Goal: Task Accomplishment & Management: Manage account settings

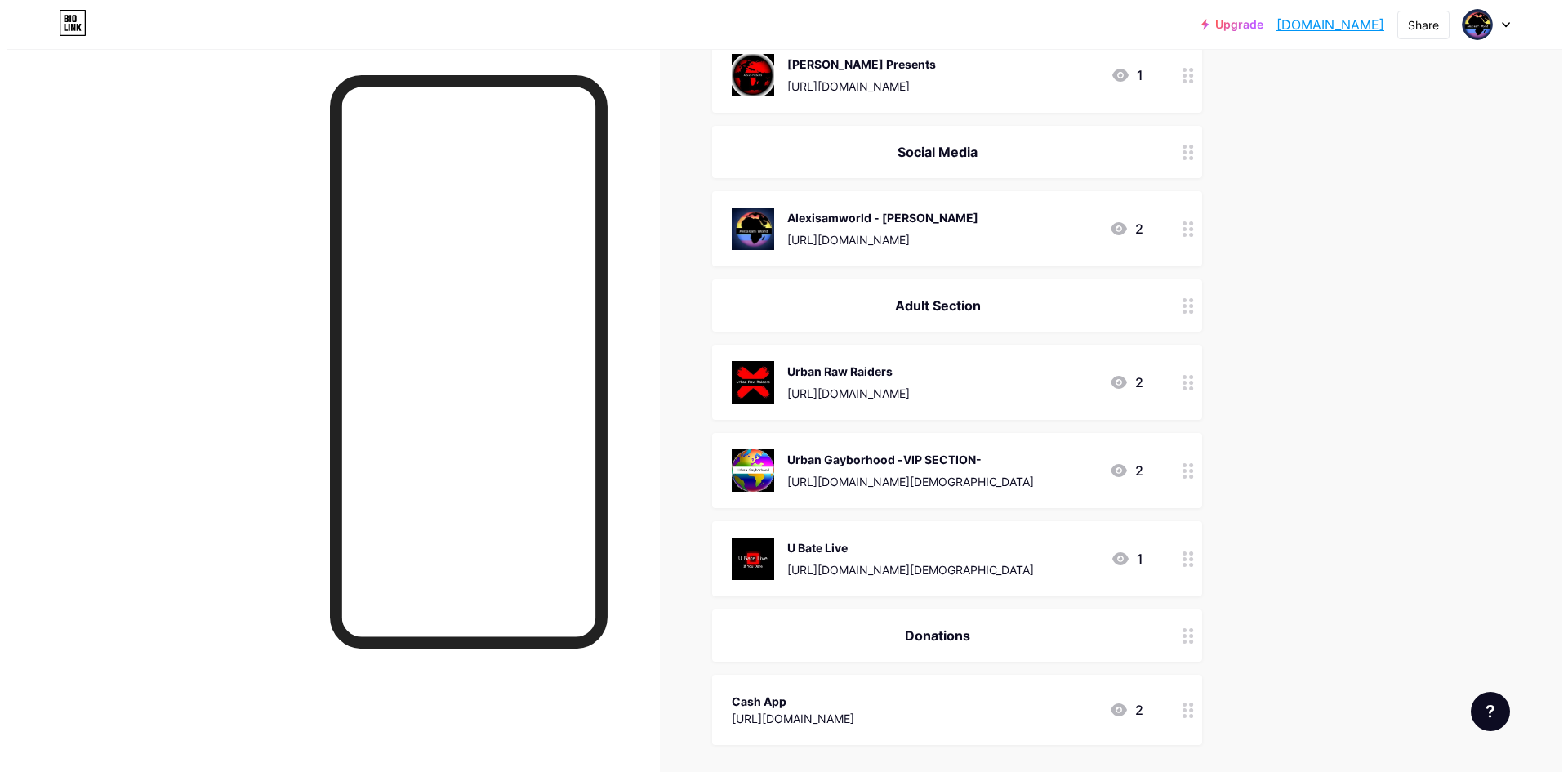
scroll to position [1377, 0]
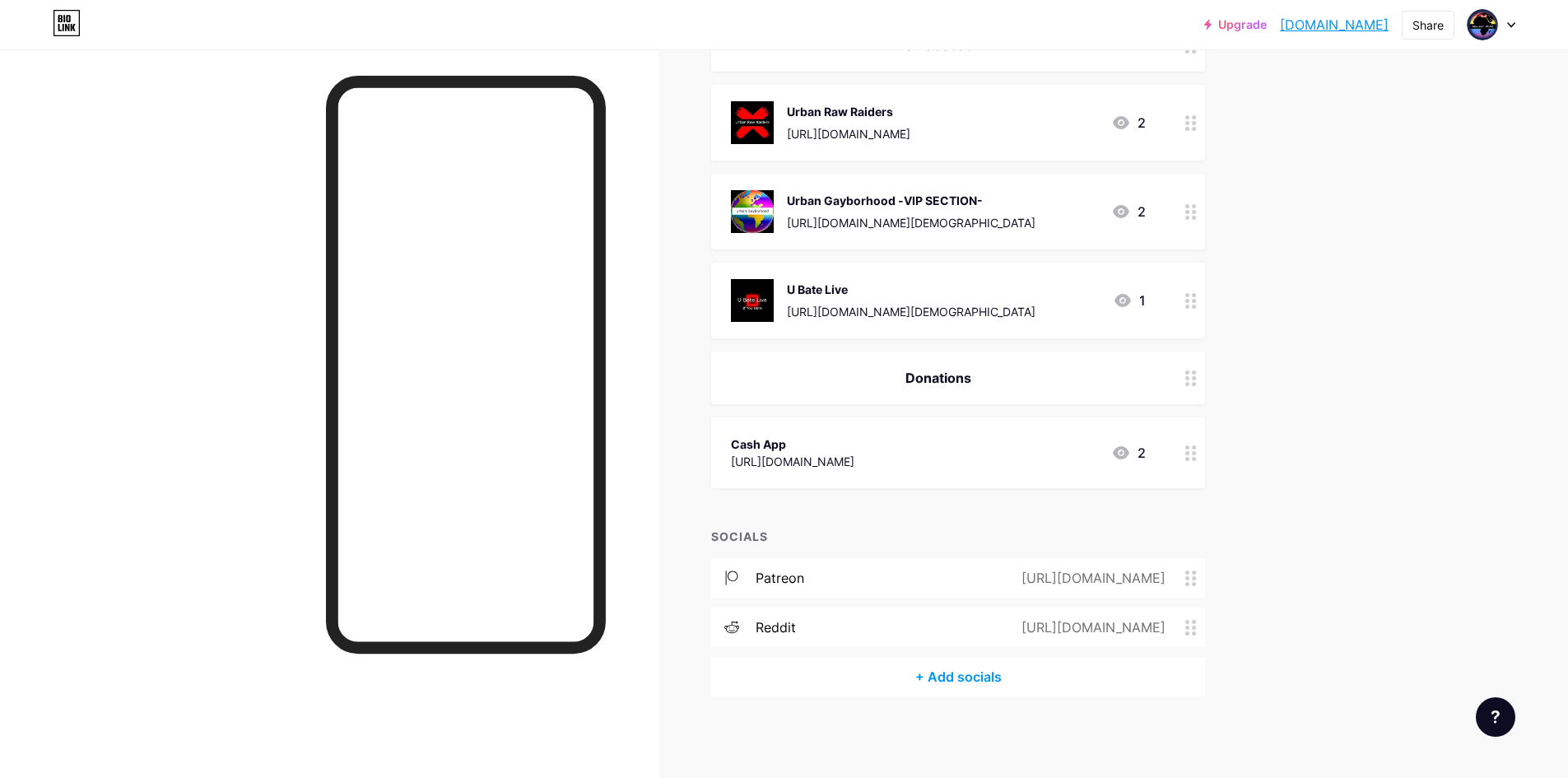
click at [994, 668] on div "+ Add socials" at bounding box center [957, 676] width 494 height 39
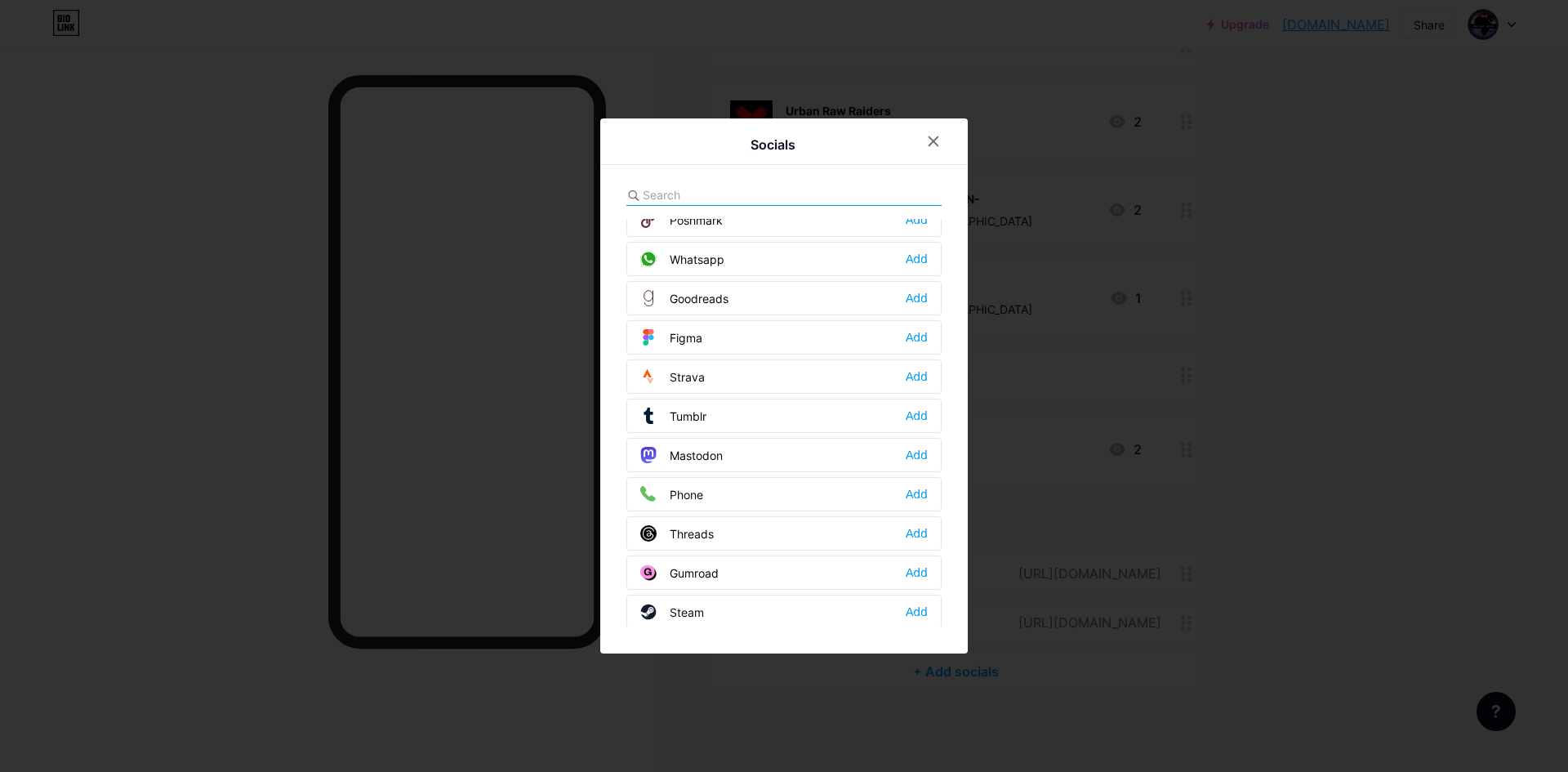
scroll to position [1473, 0]
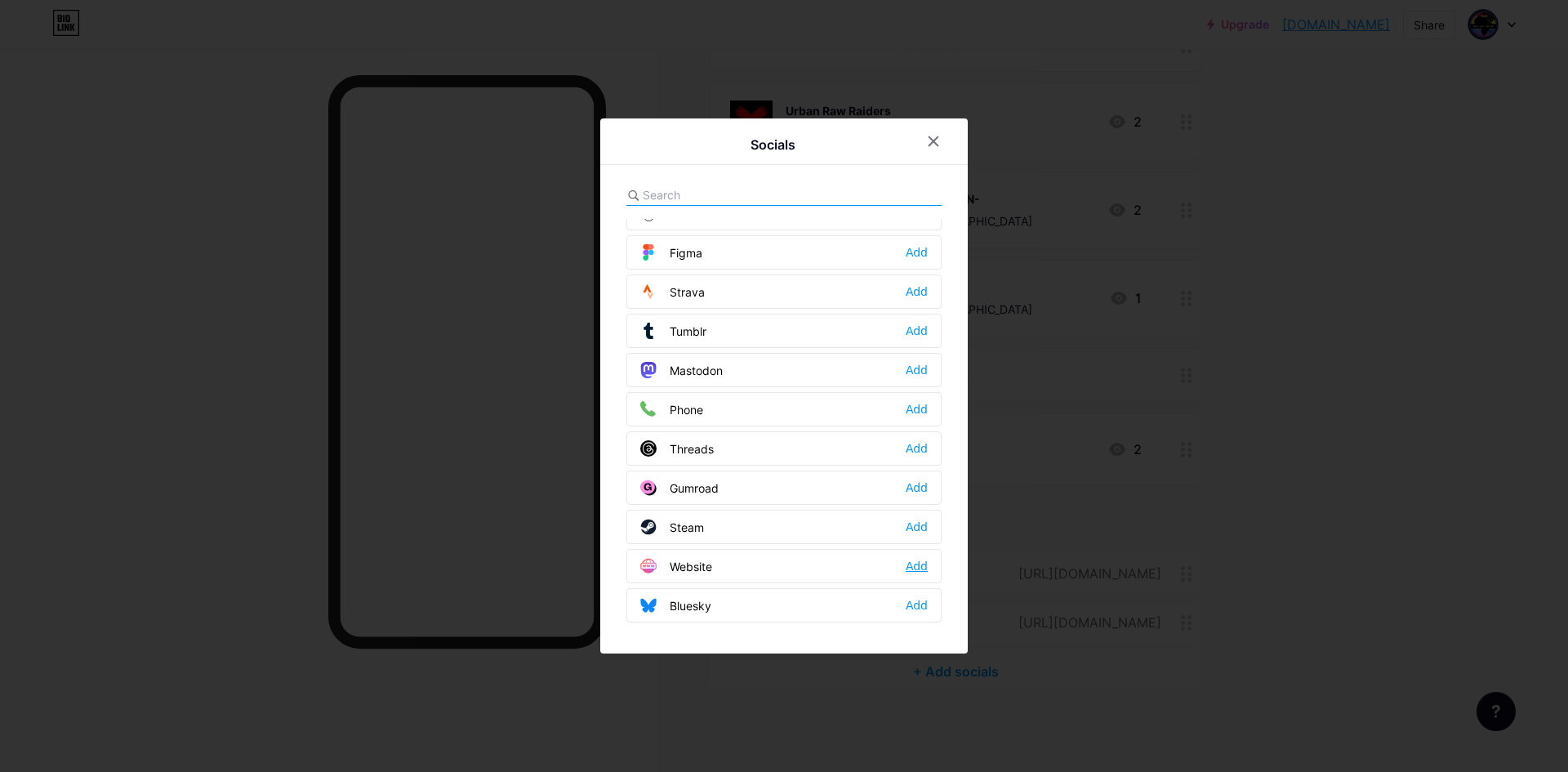
click at [912, 562] on div "Add" at bounding box center [916, 566] width 22 height 16
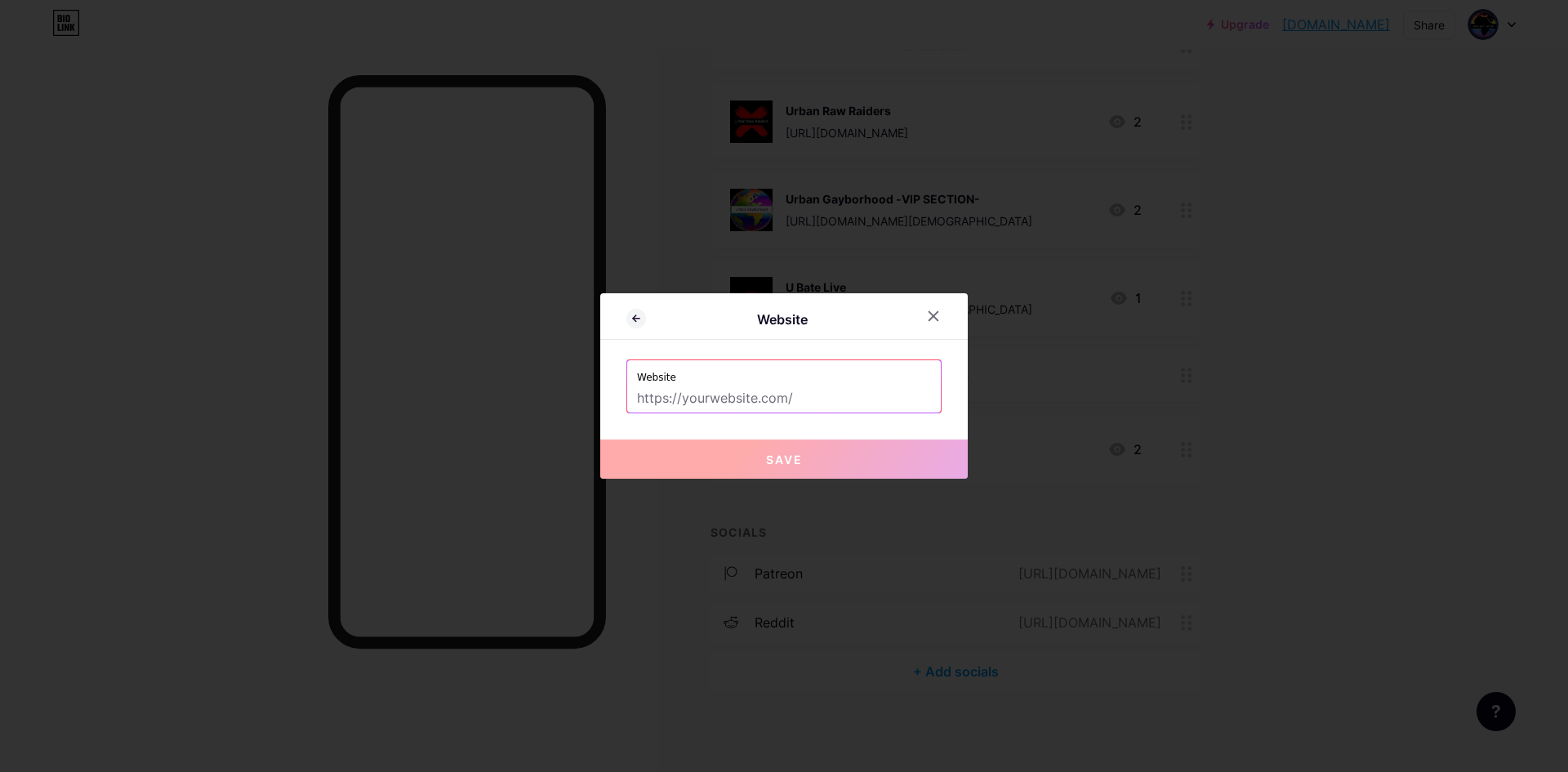
paste input "[DOMAIN_NAME][URL]"
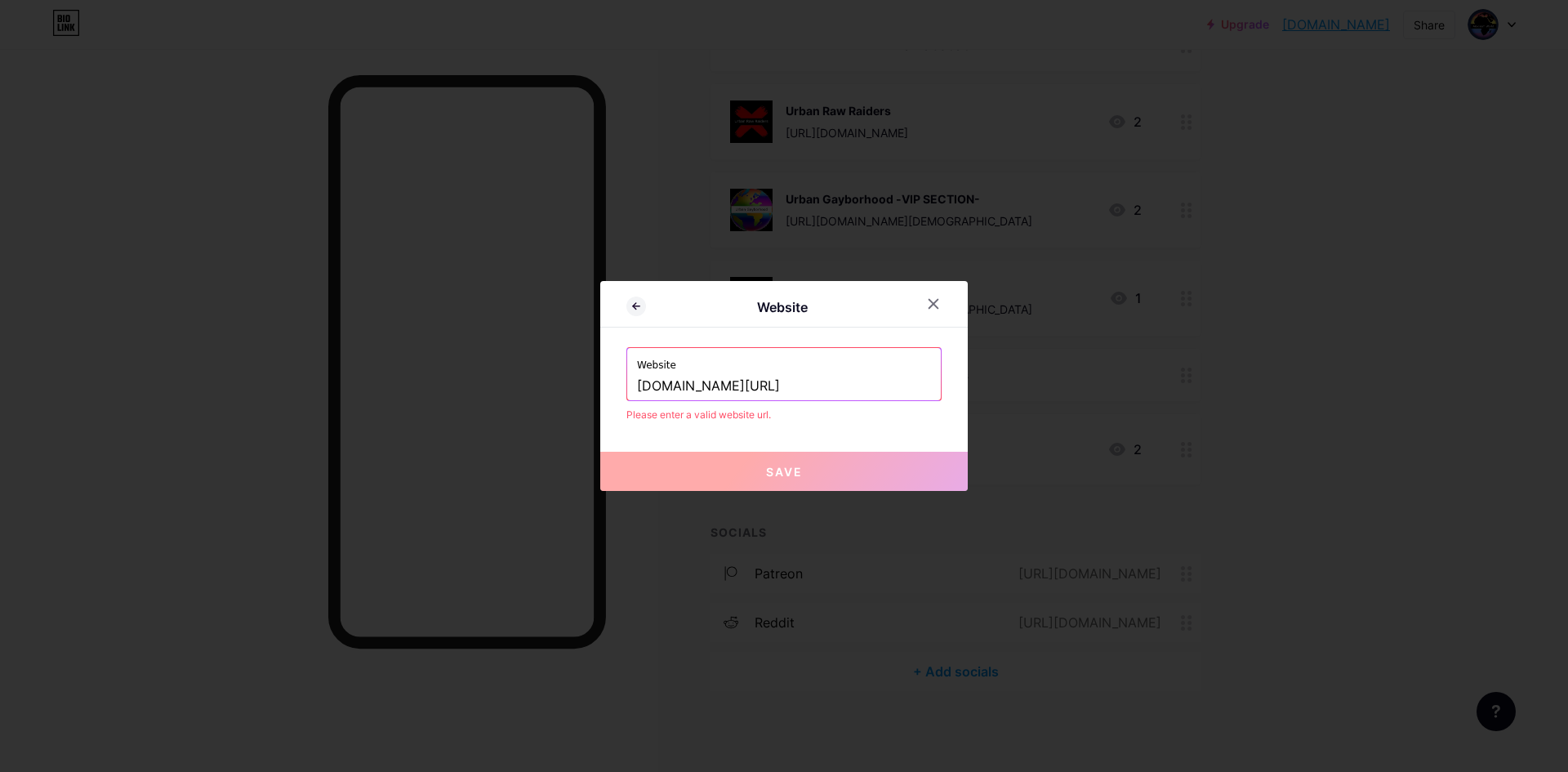
drag, startPoint x: 847, startPoint y: 373, endPoint x: 582, endPoint y: 384, distance: 265.2
click at [582, 384] on div "Website Website [DOMAIN_NAME][URL] Please enter a valid website url. Save" at bounding box center [784, 386] width 1568 height 772
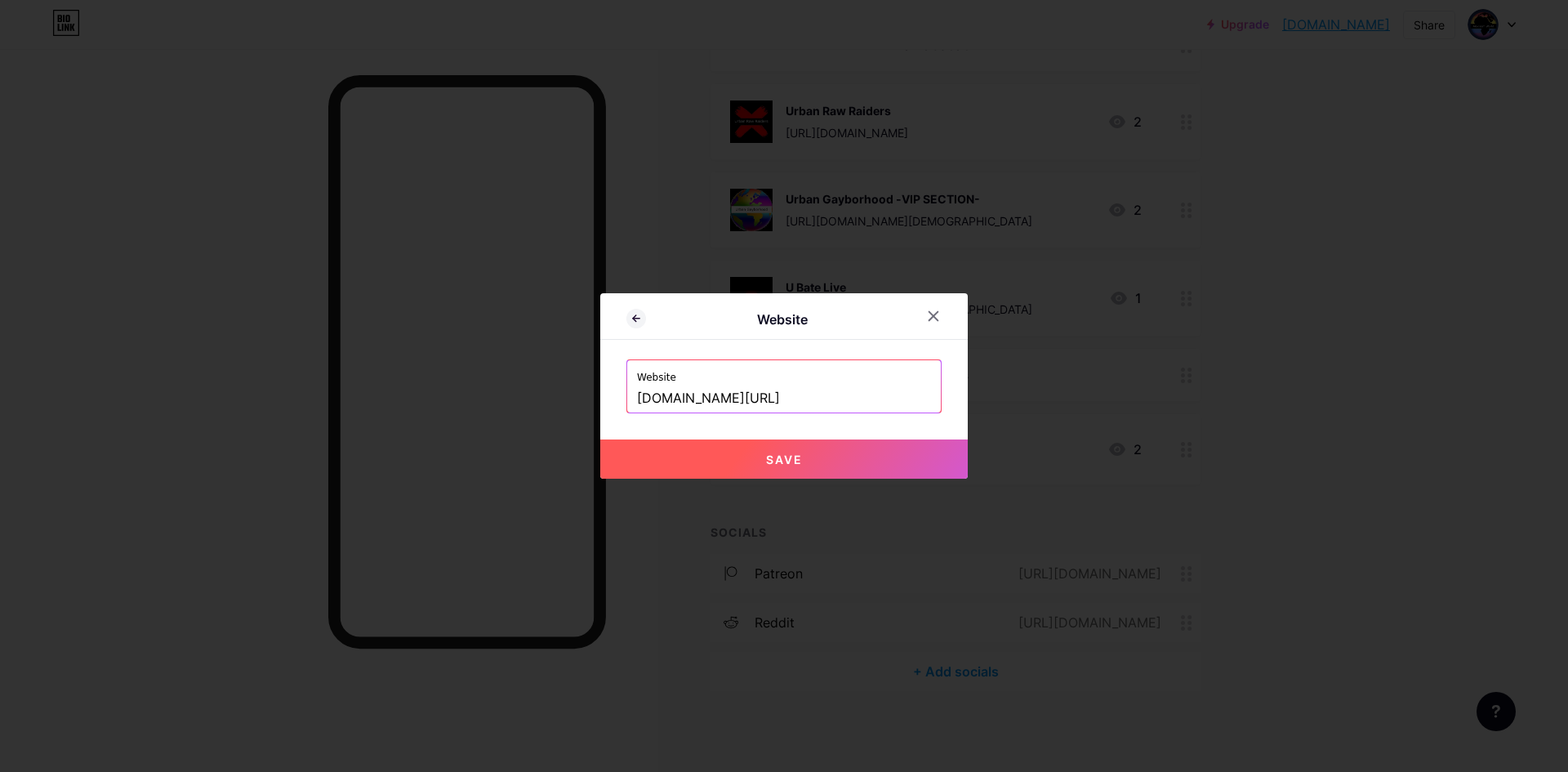
type input "[DOMAIN_NAME][URL]"
drag, startPoint x: 777, startPoint y: 399, endPoint x: 570, endPoint y: 394, distance: 207.1
click at [570, 394] on div "Website Website [DOMAIN_NAME][URL] Save" at bounding box center [784, 386] width 1568 height 772
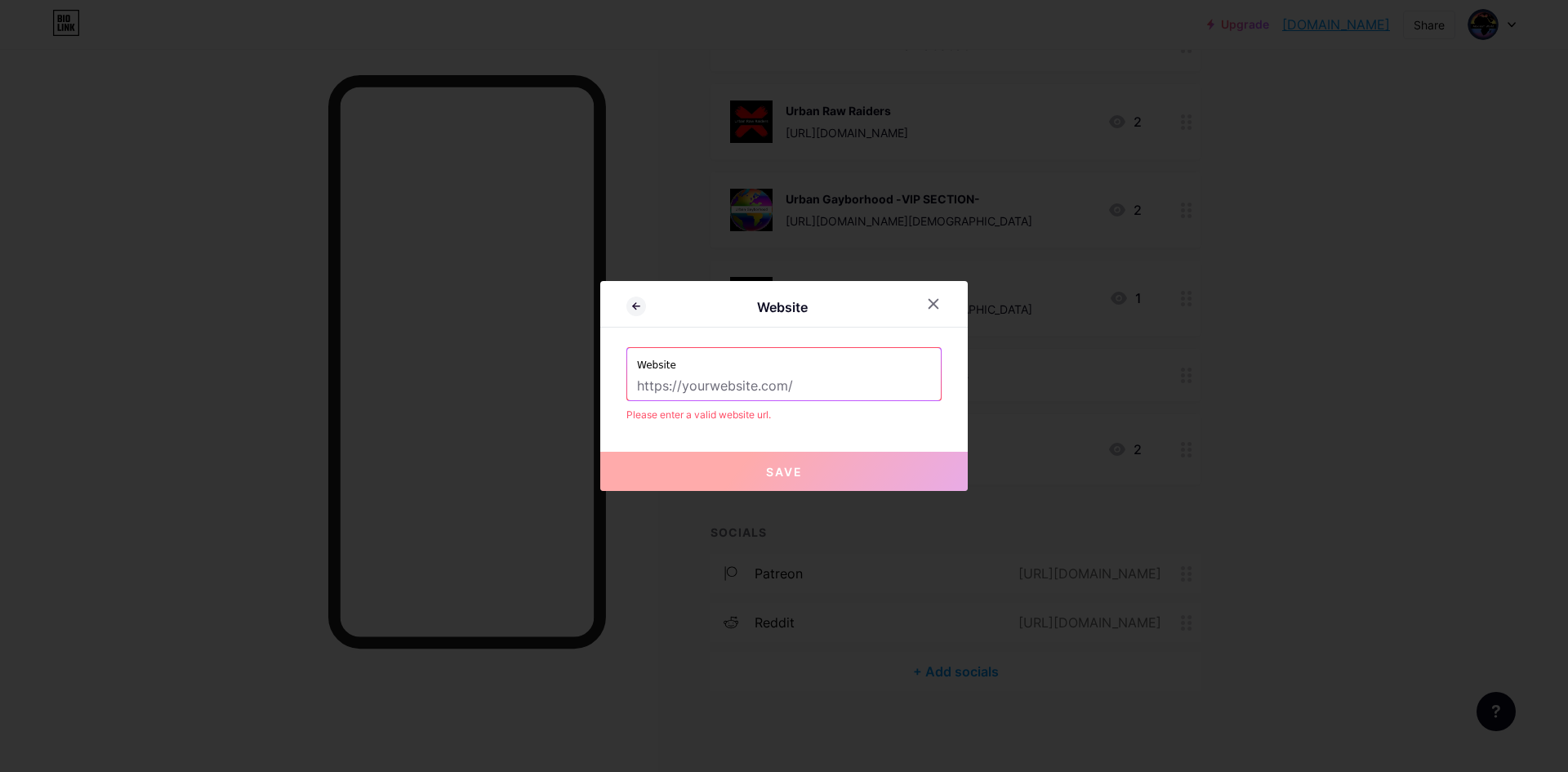
click at [685, 391] on input "text" at bounding box center [784, 386] width 294 height 28
click at [676, 385] on input "text" at bounding box center [784, 386] width 294 height 28
type input "T"
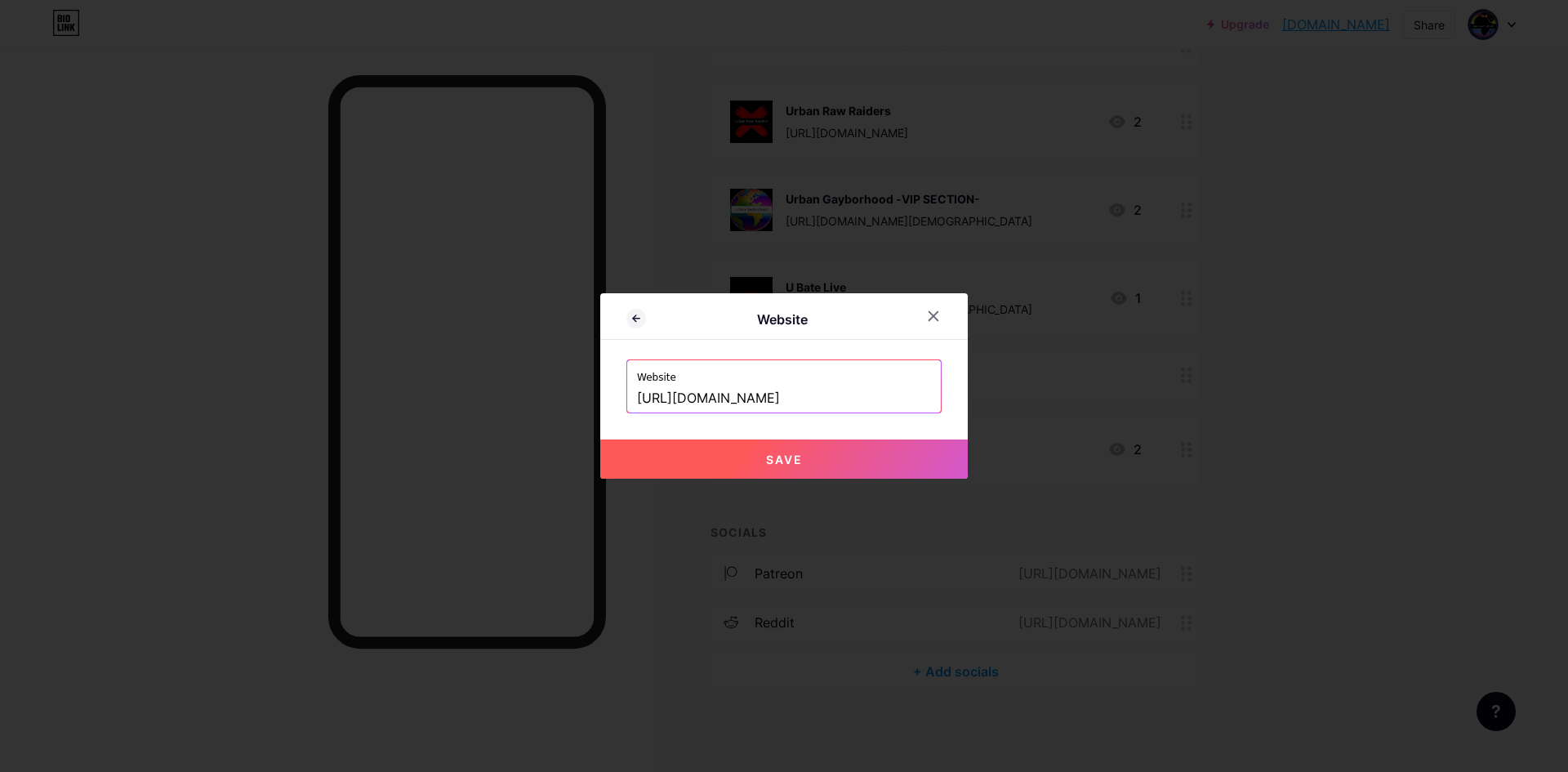
click at [913, 399] on input "[URL][DOMAIN_NAME]" at bounding box center [784, 398] width 294 height 28
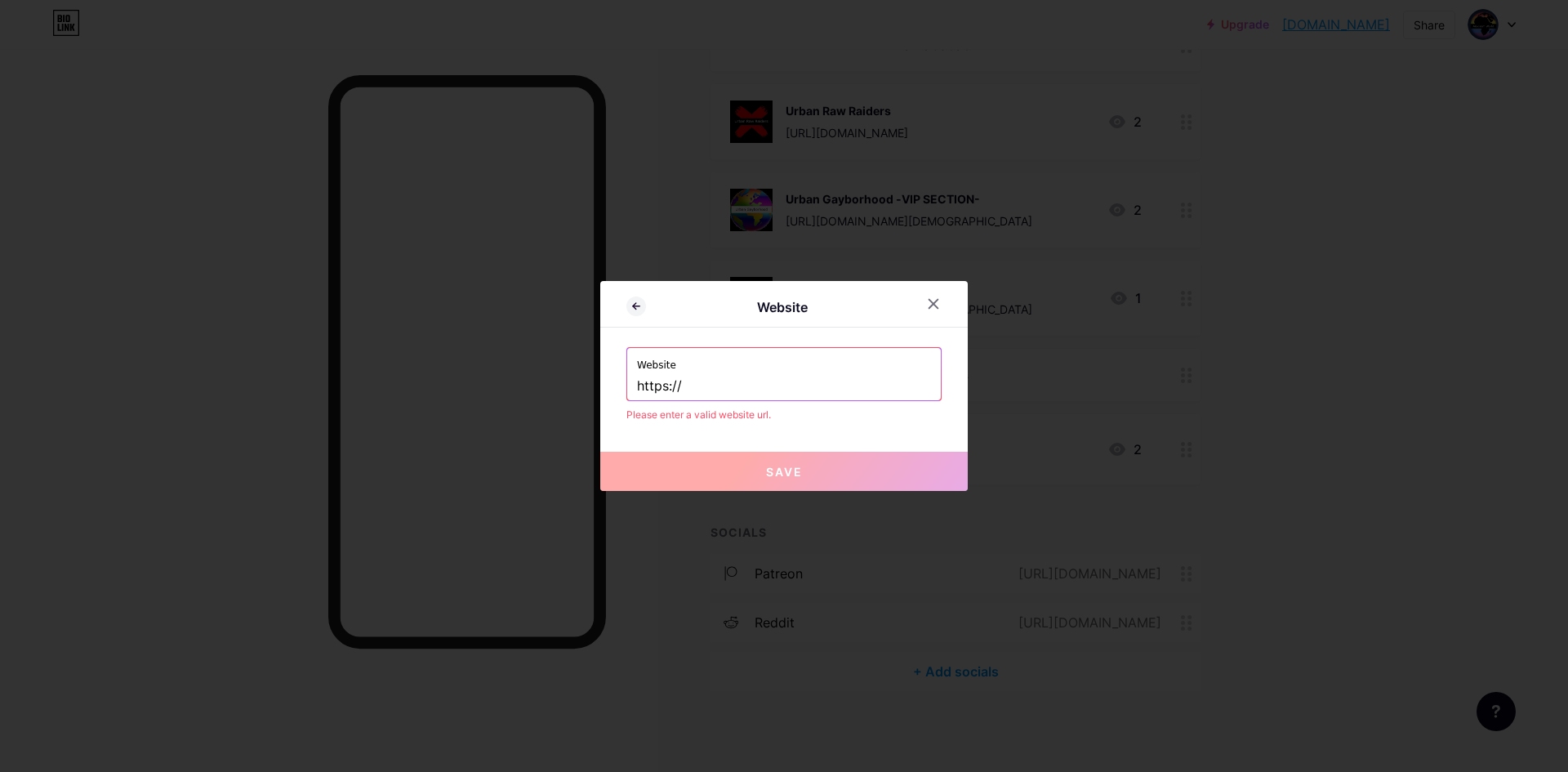
paste input "[DOMAIN_NAME][URL]"
type input "[URL][DOMAIN_NAME]"
click at [897, 426] on div "Website Website [URL][DOMAIN_NAME] Please enter a valid website url. Save" at bounding box center [784, 386] width 368 height 210
click at [887, 376] on input "[URL][DOMAIN_NAME]" at bounding box center [784, 386] width 294 height 28
click at [897, 416] on div "Please enter a valid website url." at bounding box center [784, 415] width 315 height 14
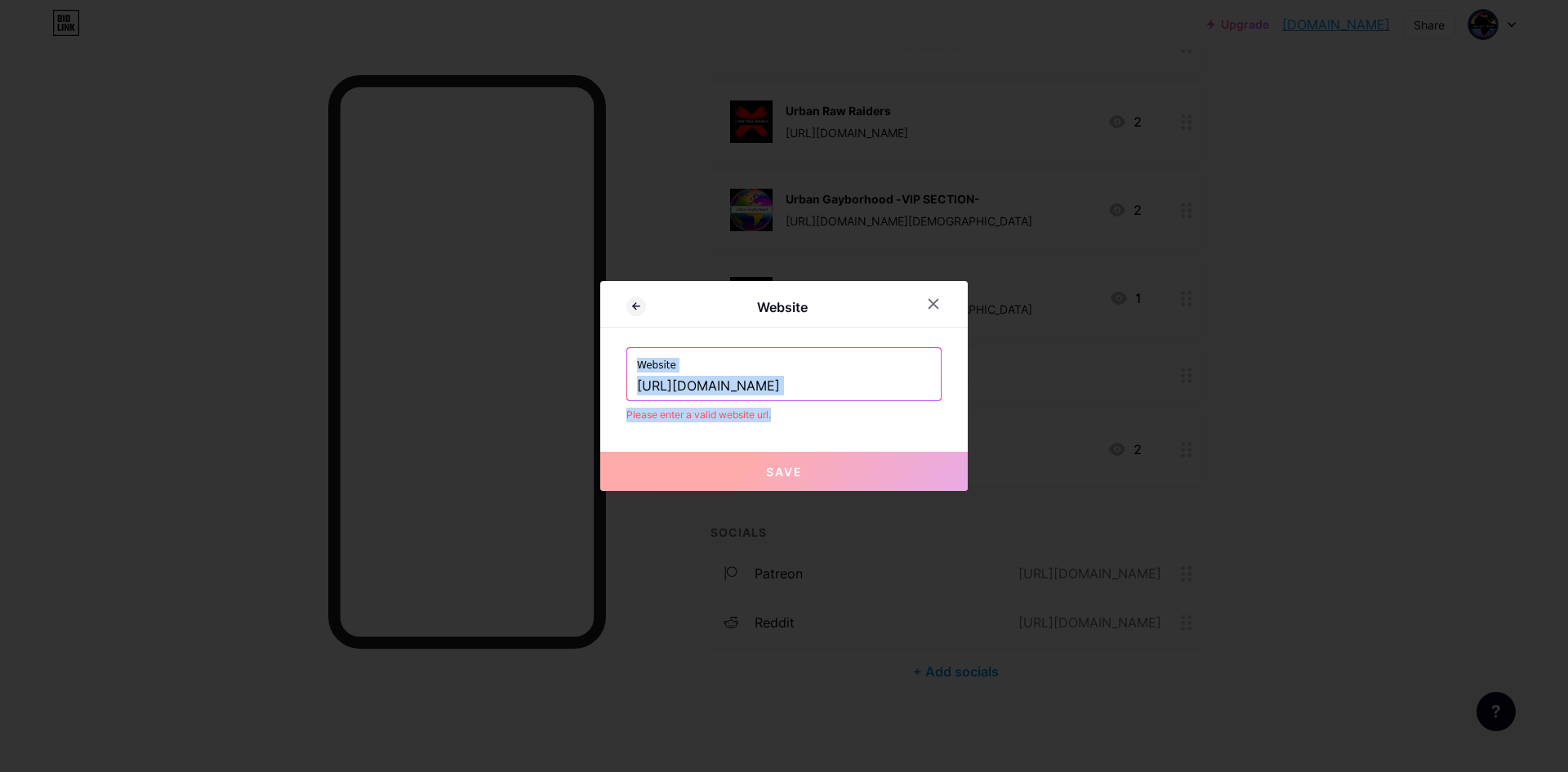
drag, startPoint x: 848, startPoint y: 302, endPoint x: 857, endPoint y: 440, distance: 138.3
click at [866, 440] on div "Website Website [URL][DOMAIN_NAME] Please enter a valid website url. Save" at bounding box center [784, 386] width 368 height 210
click at [720, 424] on div "Website Website [URL][DOMAIN_NAME] Please enter a valid website url. Save" at bounding box center [784, 386] width 368 height 210
click at [697, 363] on label "Website" at bounding box center [784, 360] width 294 height 25
click at [835, 443] on div "Website Website [URL][DOMAIN_NAME] Please enter a valid website url. Save" at bounding box center [784, 386] width 368 height 210
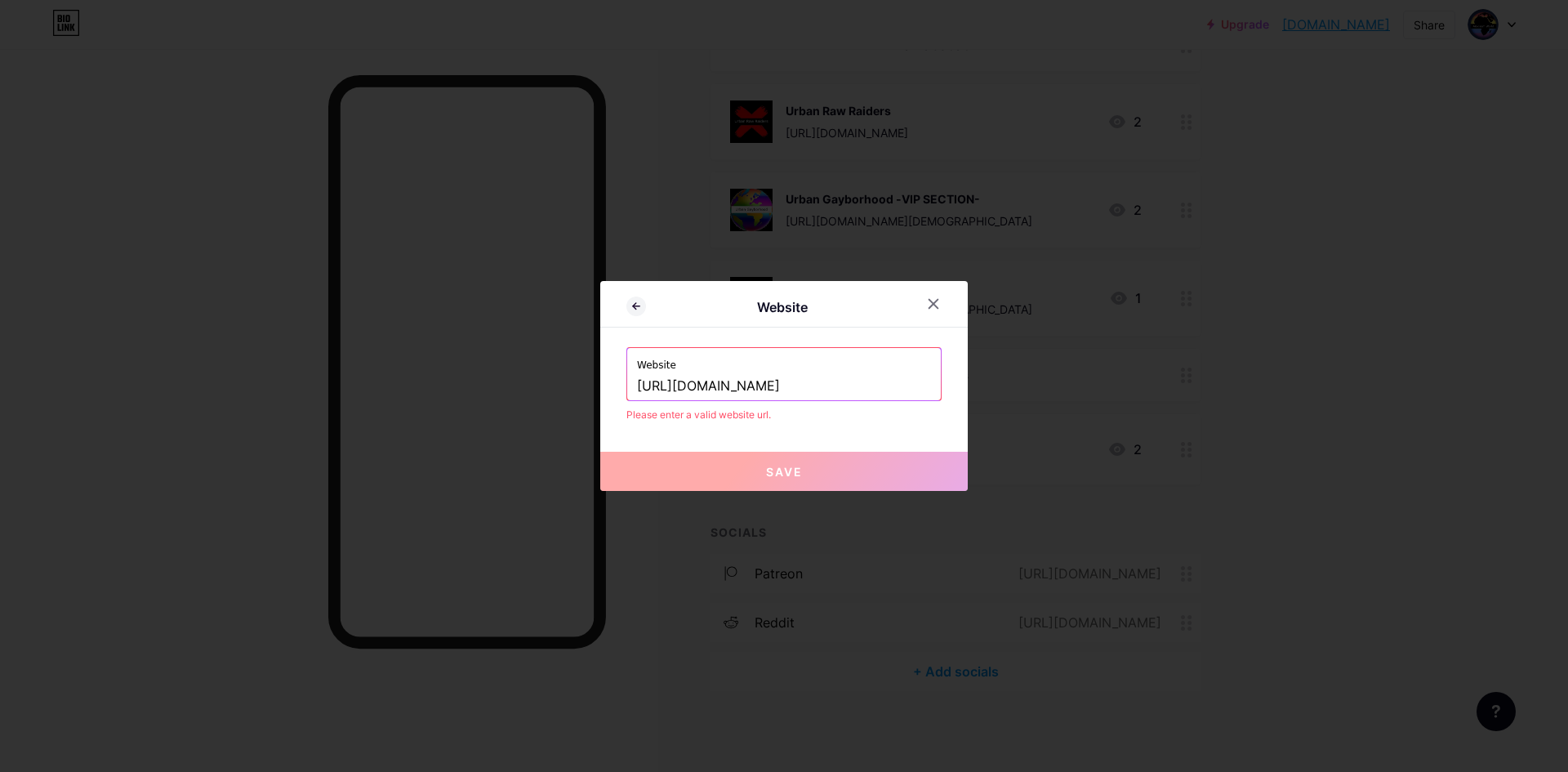
drag, startPoint x: 857, startPoint y: 520, endPoint x: 886, endPoint y: 416, distance: 108.0
click at [857, 517] on div at bounding box center [784, 386] width 1568 height 772
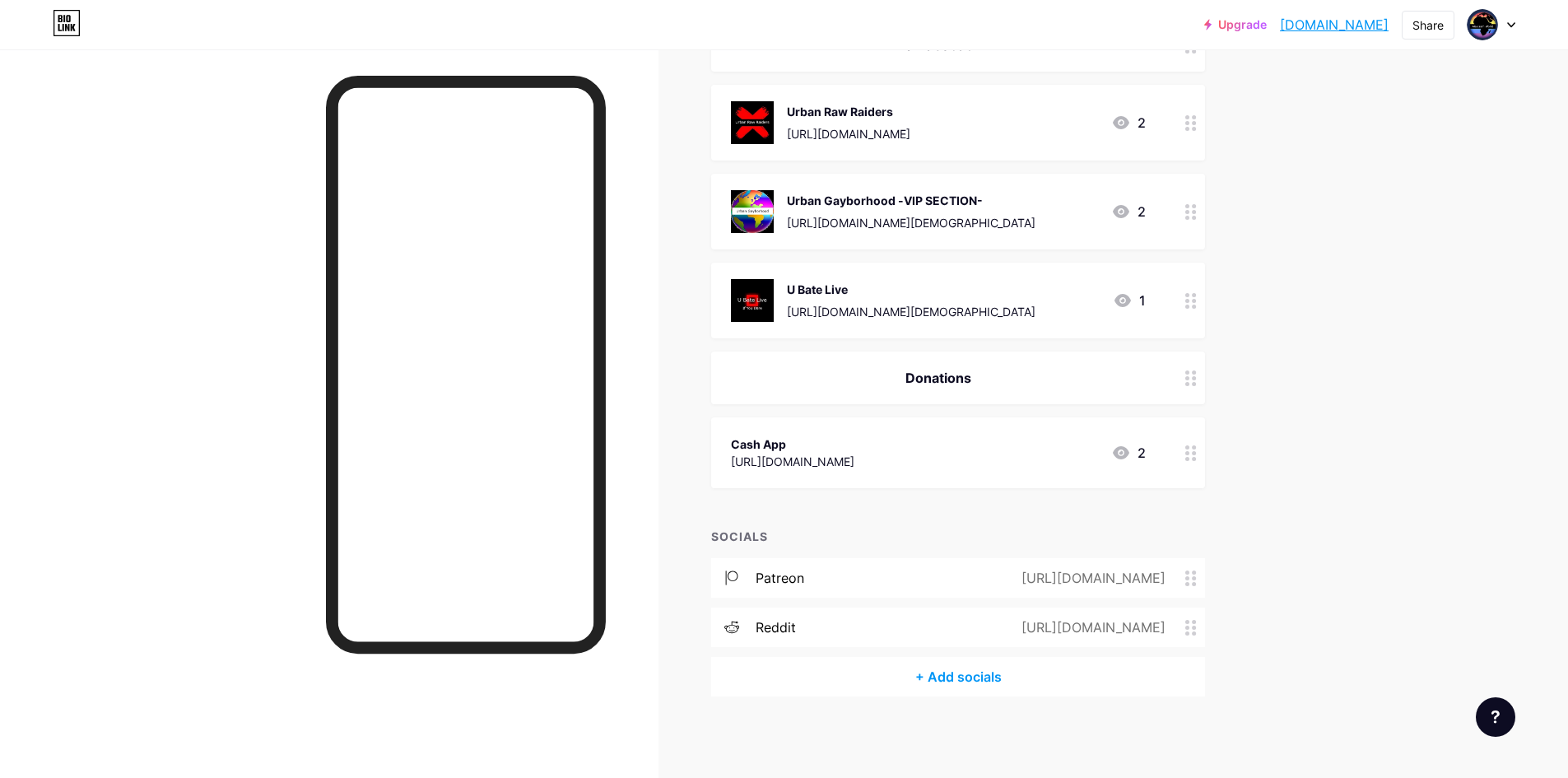
click at [1197, 628] on icon at bounding box center [1191, 628] width 12 height 15
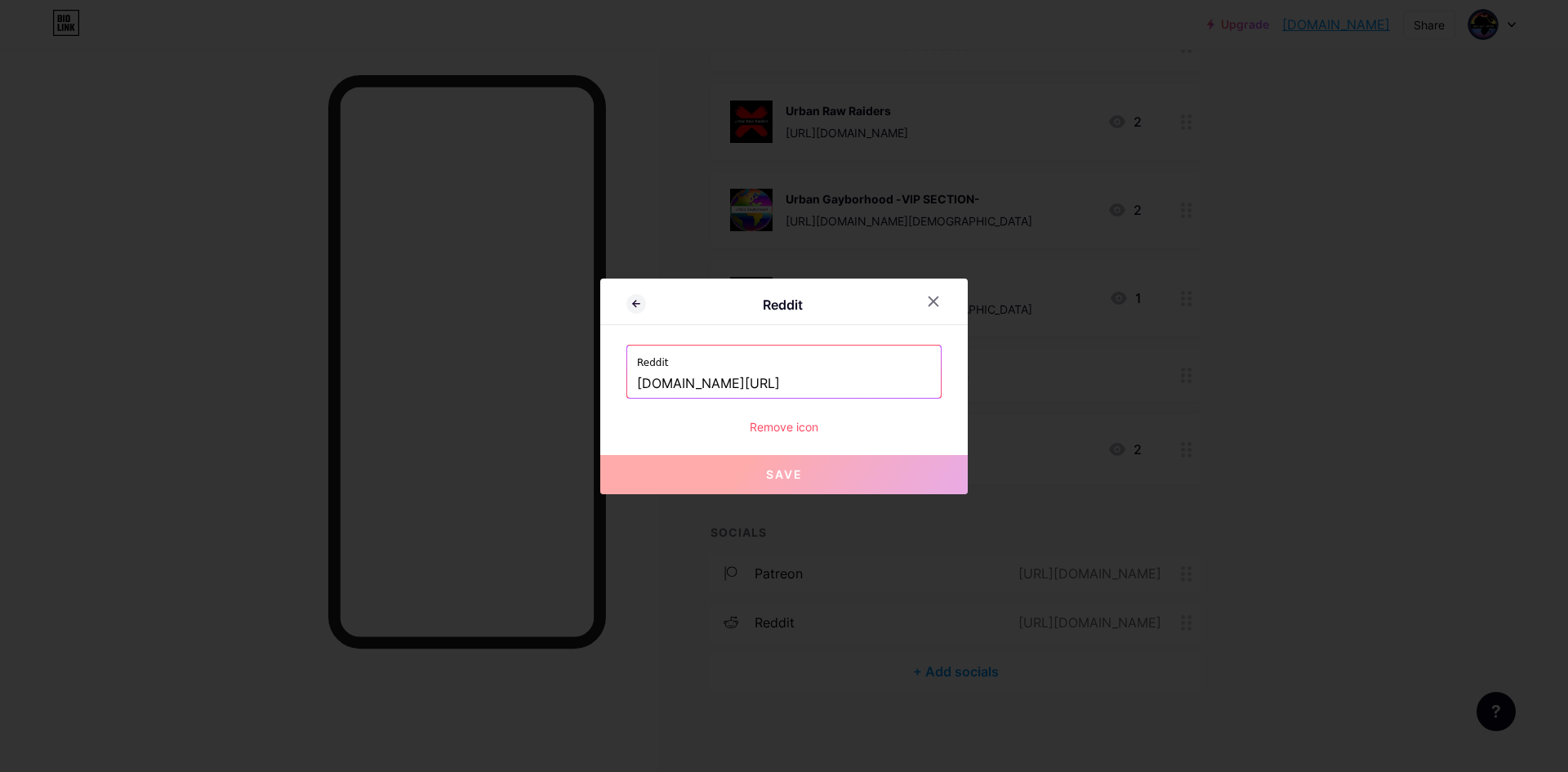
drag, startPoint x: 886, startPoint y: 375, endPoint x: 527, endPoint y: 378, distance: 359.0
click at [527, 378] on div "Reddit Reddit [DOMAIN_NAME][URL] Remove icon Save" at bounding box center [784, 386] width 1568 height 772
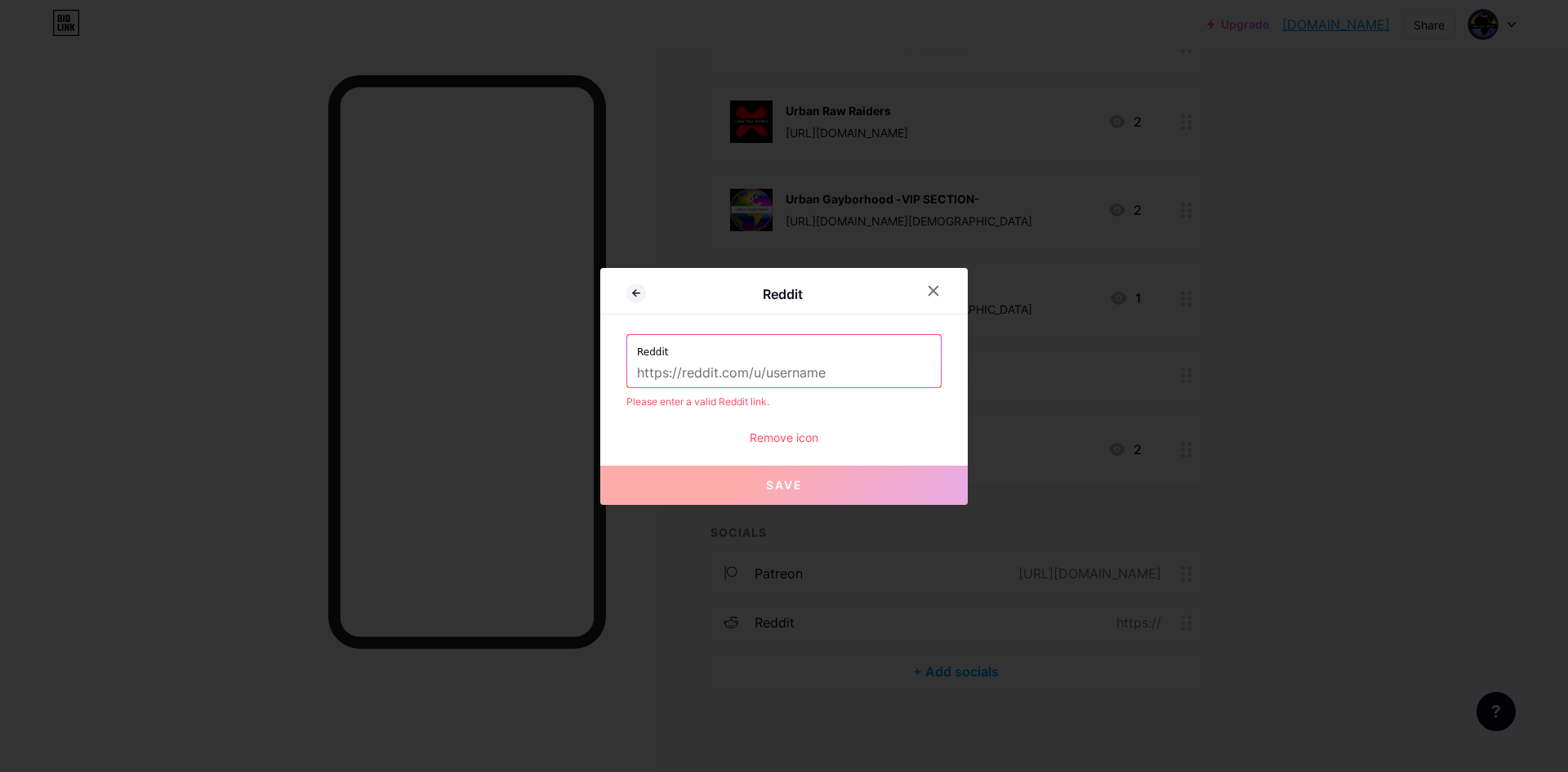
click at [844, 363] on input "text" at bounding box center [784, 373] width 294 height 28
drag, startPoint x: 851, startPoint y: 372, endPoint x: 646, endPoint y: 352, distance: 206.0
click at [635, 352] on div "Reddit" at bounding box center [784, 360] width 313 height 53
drag, startPoint x: 832, startPoint y: 371, endPoint x: 565, endPoint y: 384, distance: 267.3
click at [565, 384] on div "Reddit Reddit Please enter a valid Reddit link. Remove icon Save" at bounding box center [784, 386] width 1568 height 772
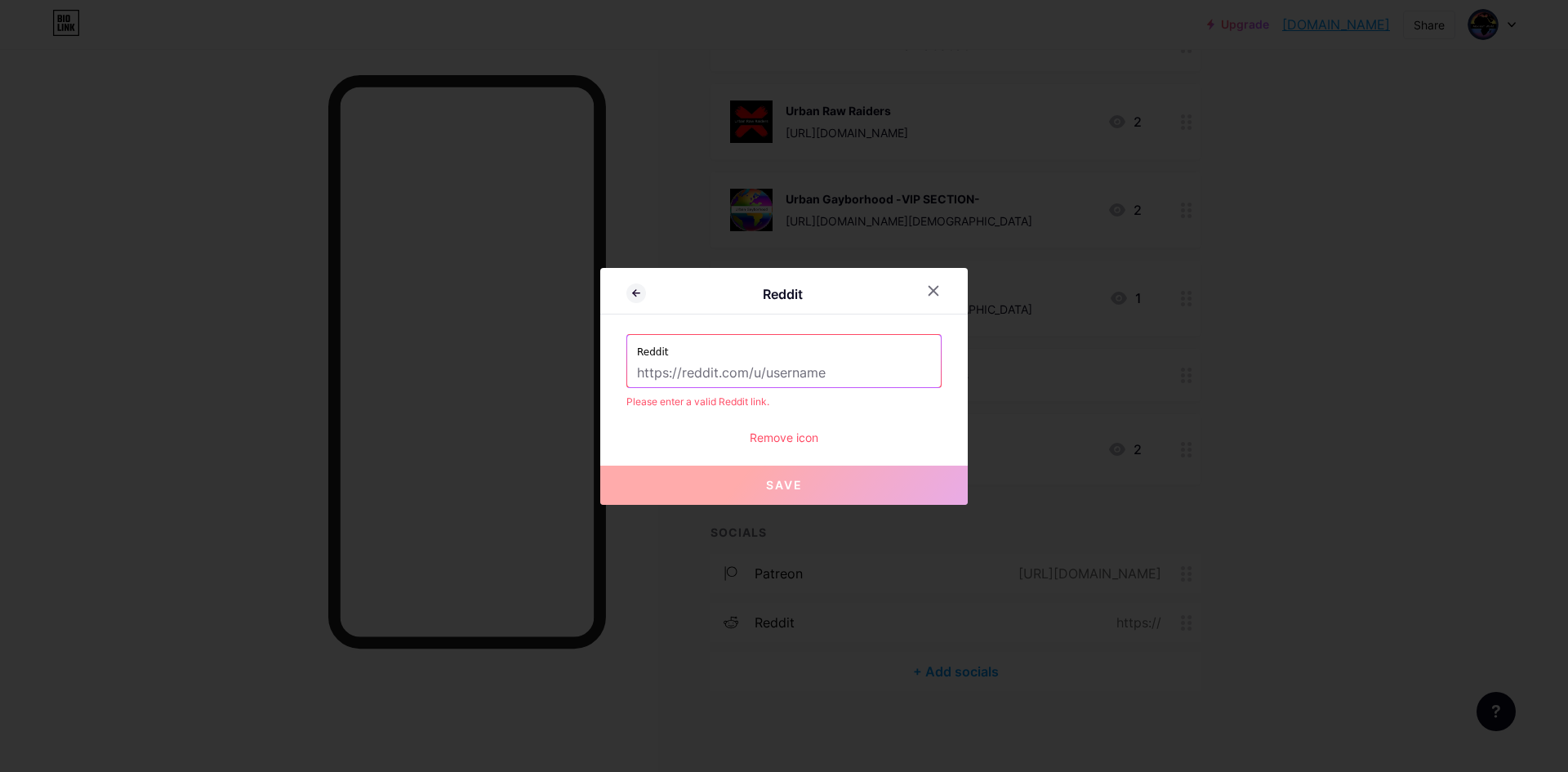
paste input "[URL][DOMAIN_NAME]"
type input "[URL][DOMAIN_NAME]"
click at [927, 293] on icon at bounding box center [934, 290] width 13 height 13
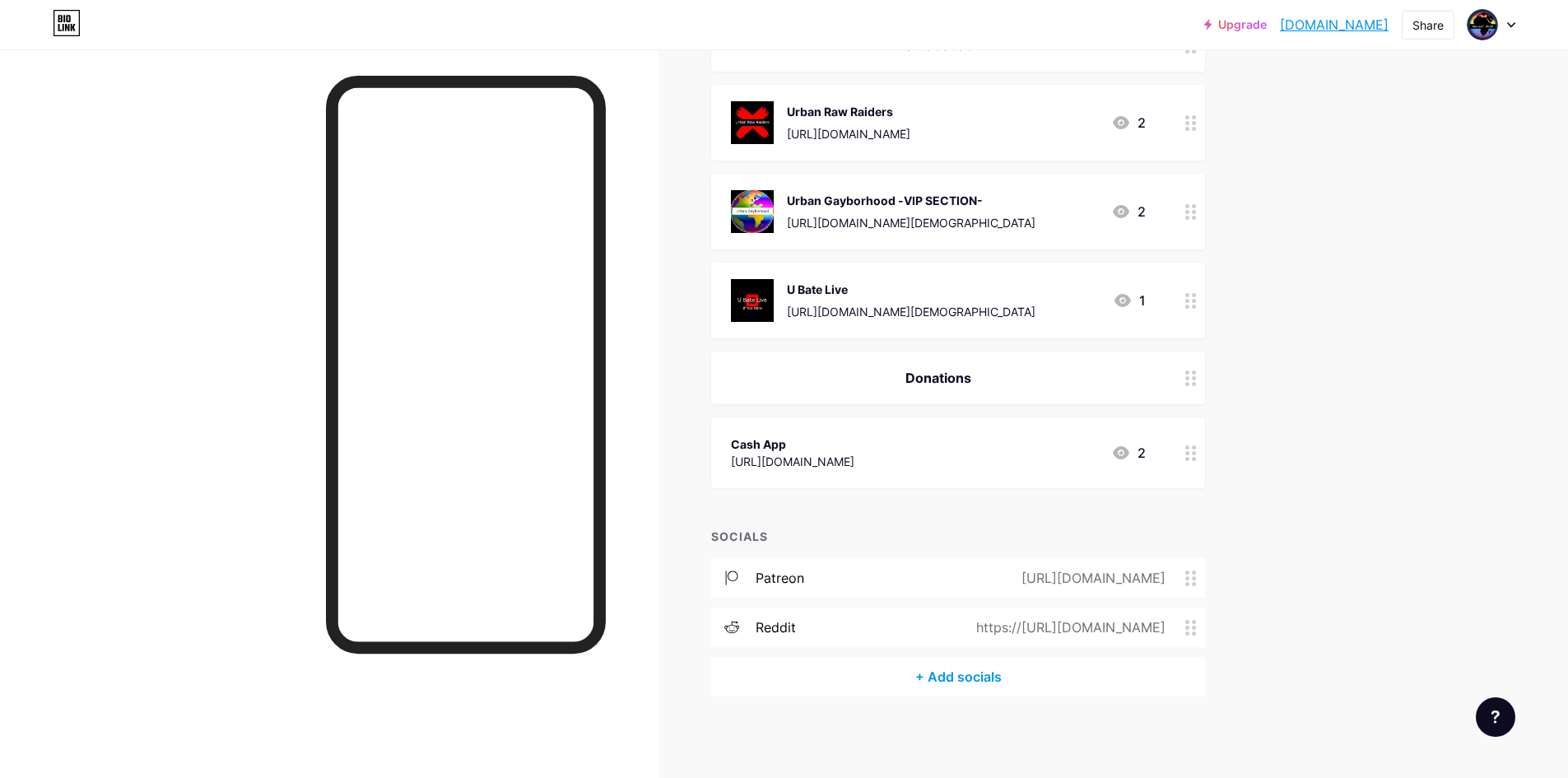
click at [991, 674] on div "+ Add socials" at bounding box center [957, 676] width 494 height 39
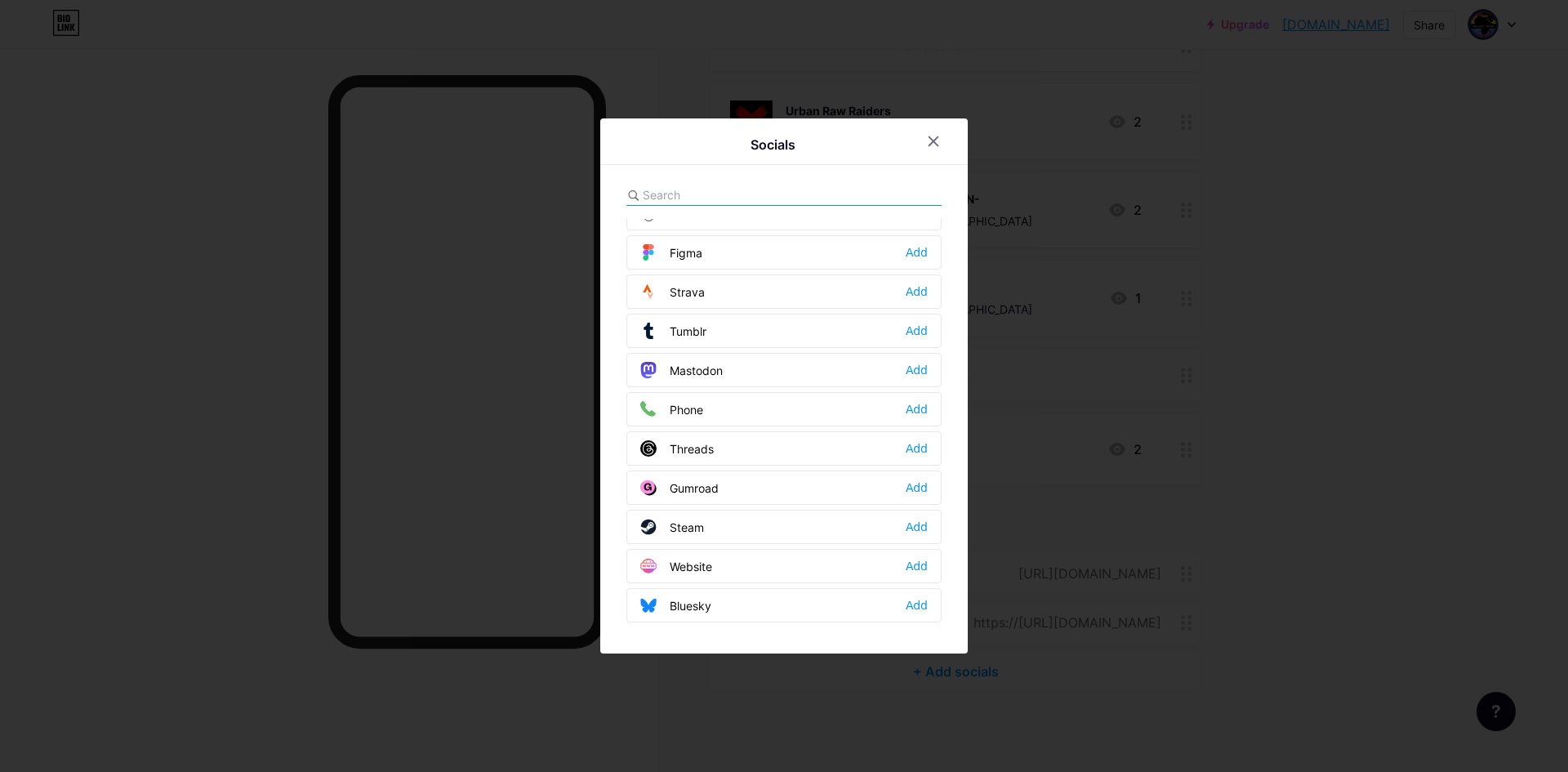
click at [706, 569] on div "Website" at bounding box center [676, 566] width 72 height 16
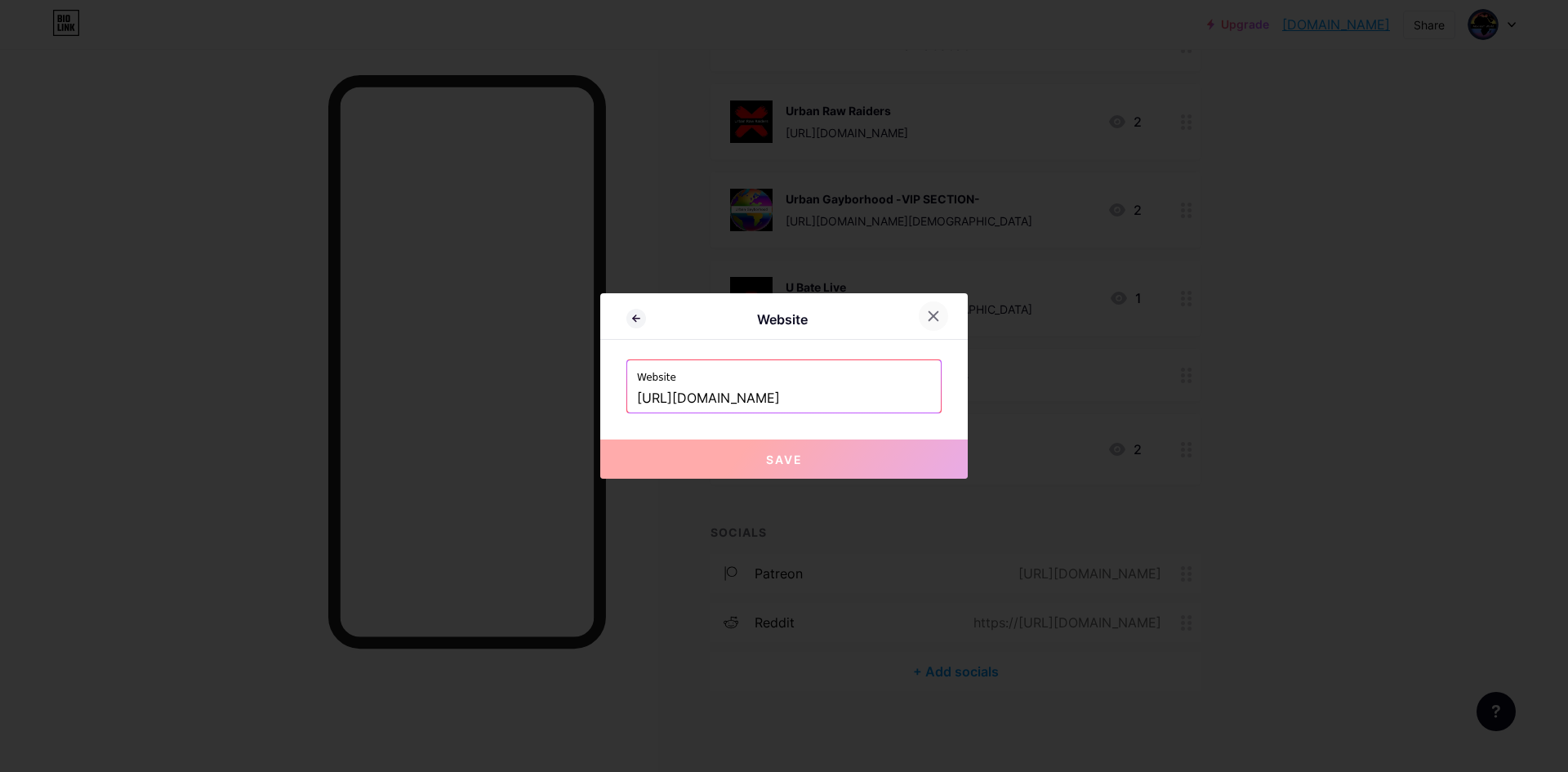
click at [929, 321] on icon at bounding box center [934, 316] width 13 height 13
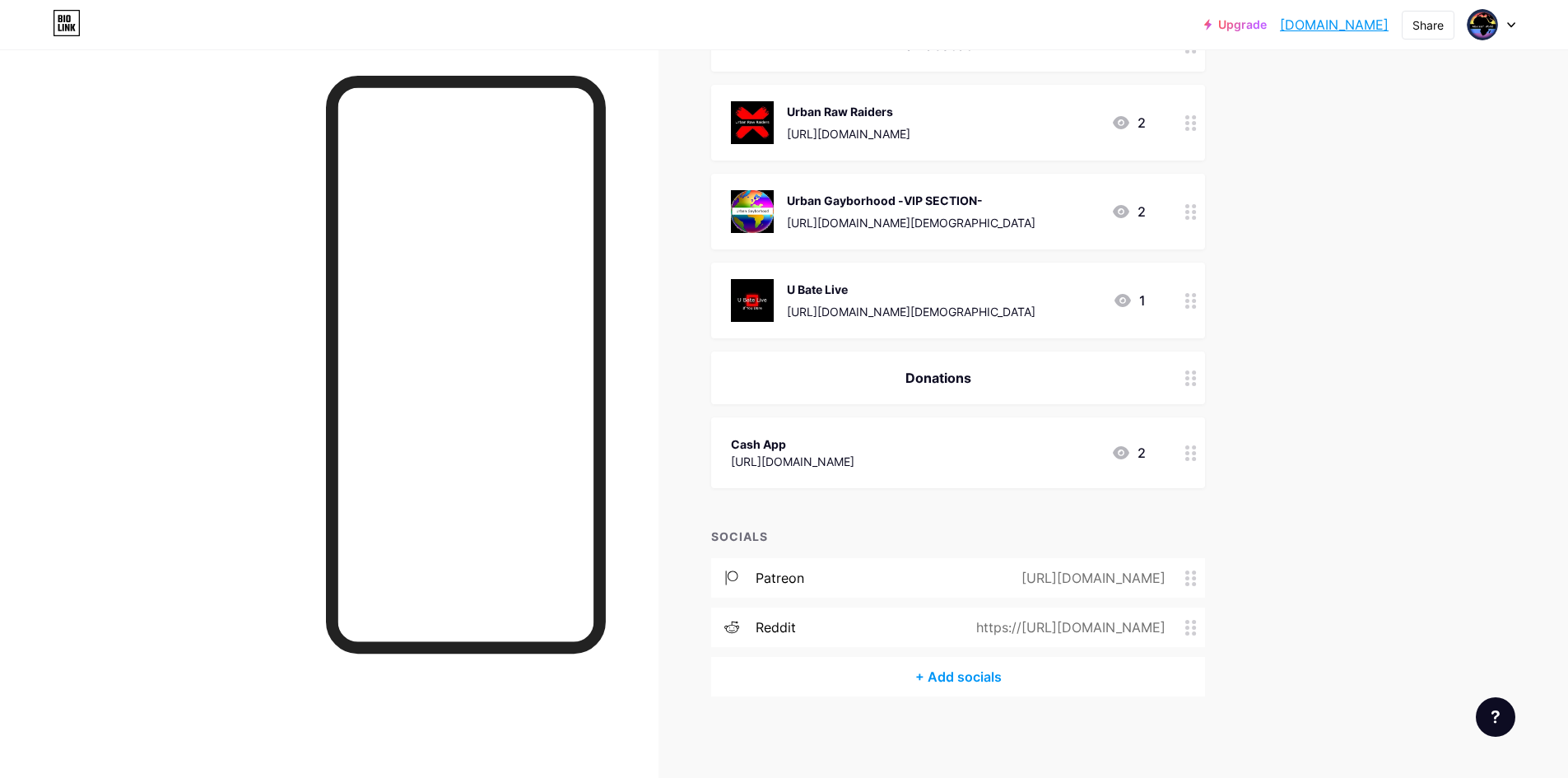
click at [972, 685] on div "+ Add socials" at bounding box center [957, 676] width 494 height 39
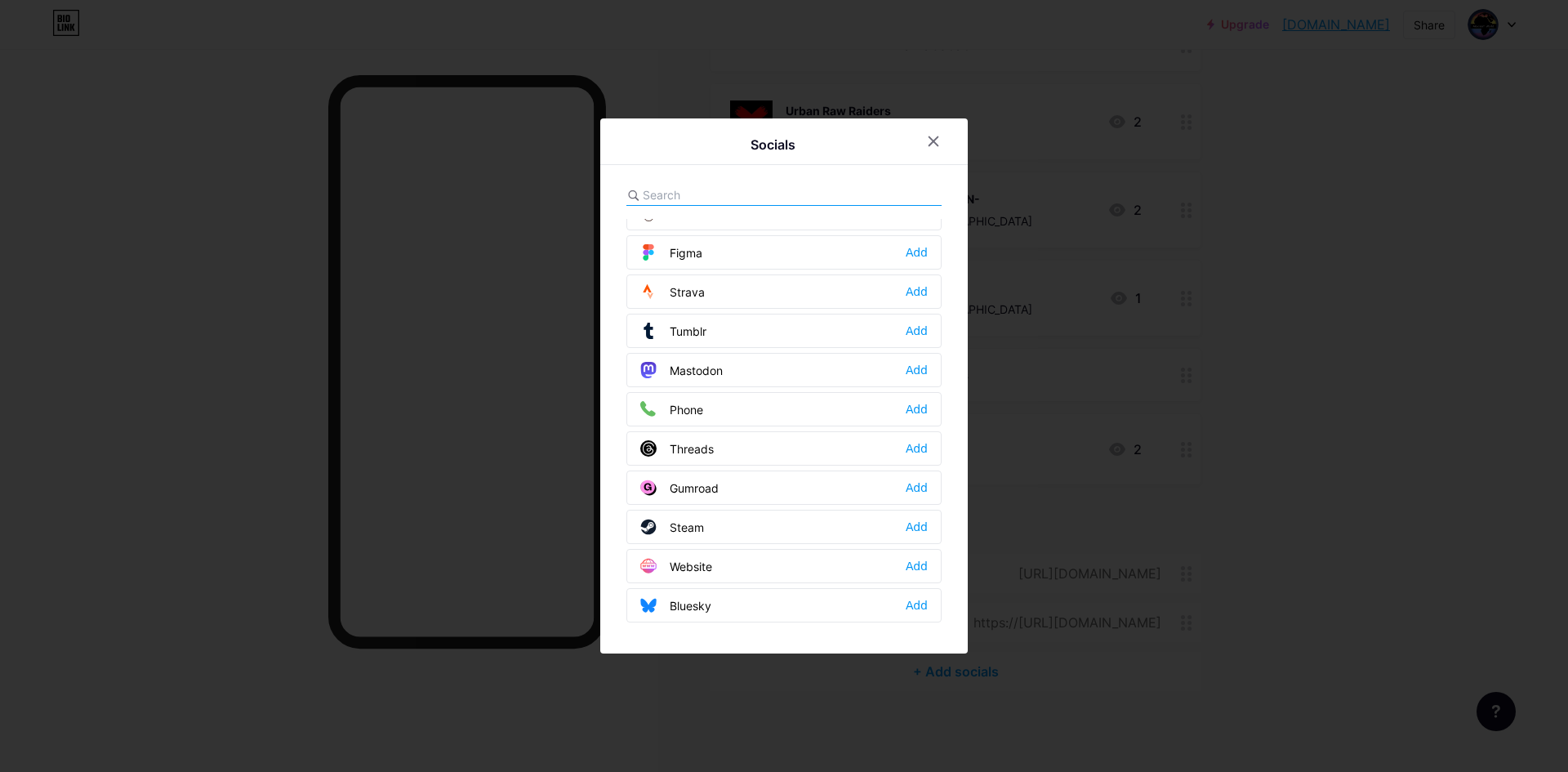
click at [761, 565] on div "Website Add" at bounding box center [784, 566] width 315 height 34
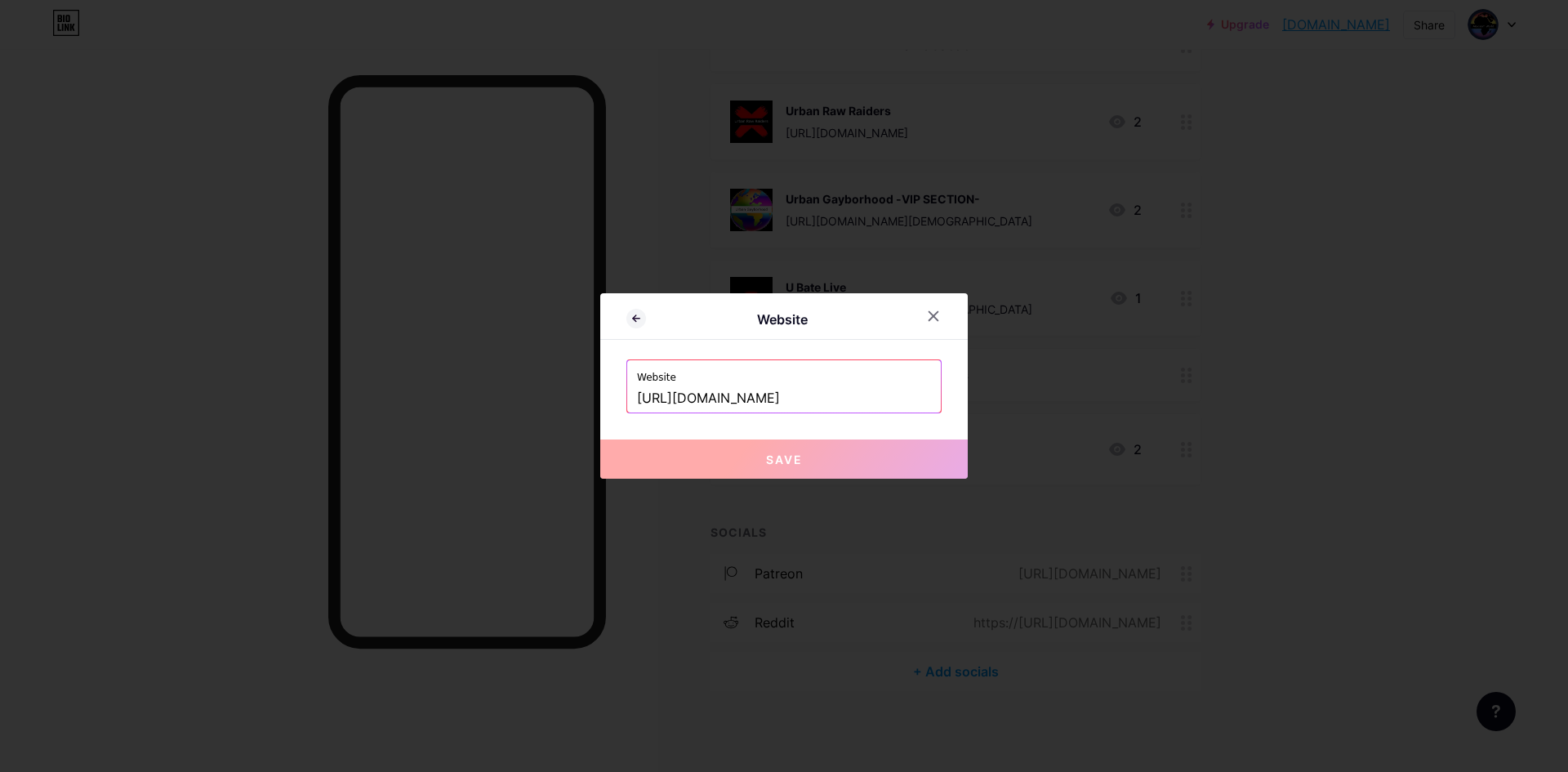
drag, startPoint x: 871, startPoint y: 394, endPoint x: 546, endPoint y: 402, distance: 325.1
click at [546, 402] on div "Website Website [URL][DOMAIN_NAME] Save" at bounding box center [784, 386] width 1568 height 772
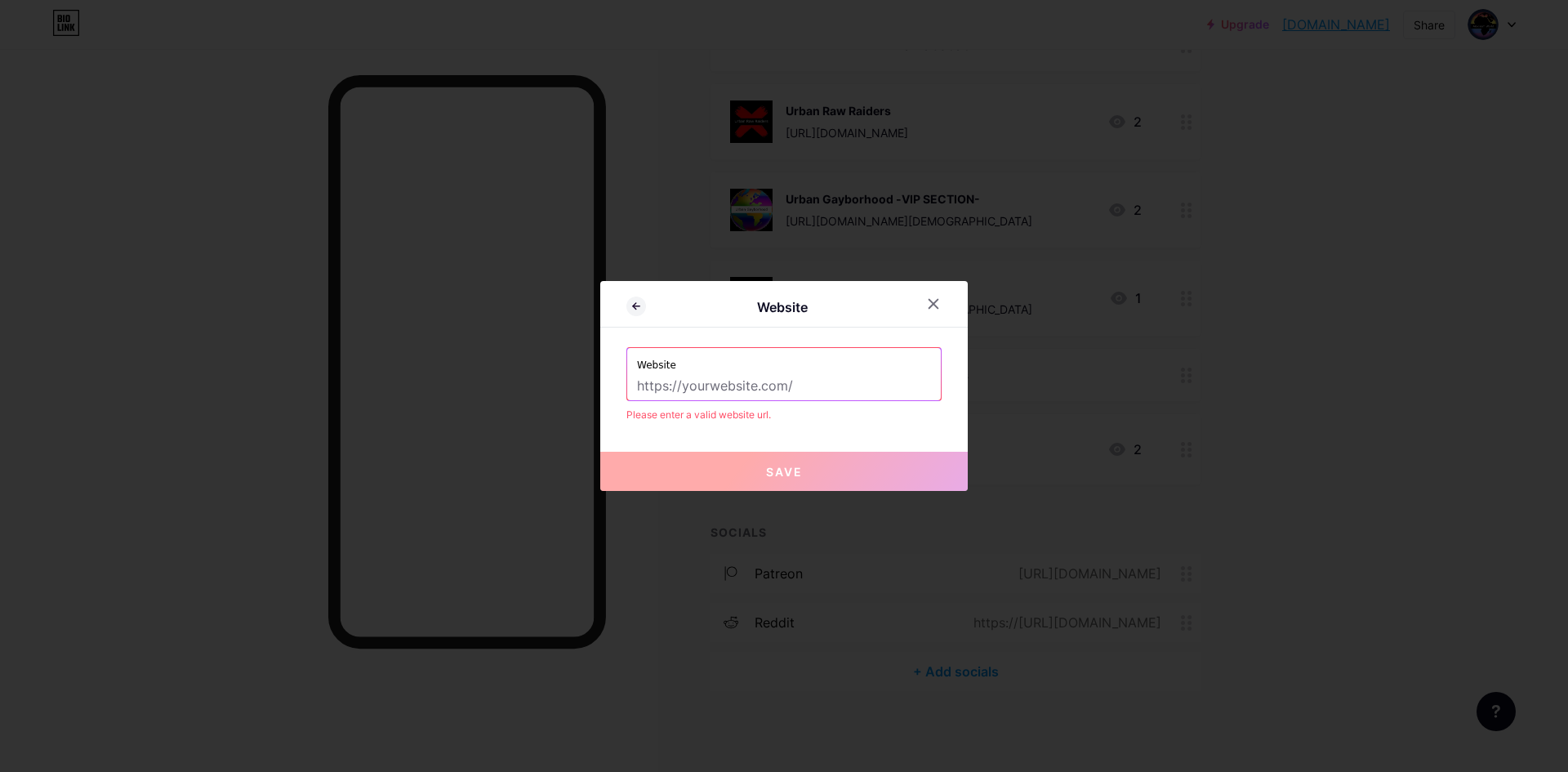
paste input "[URL][DOMAIN_NAME]"
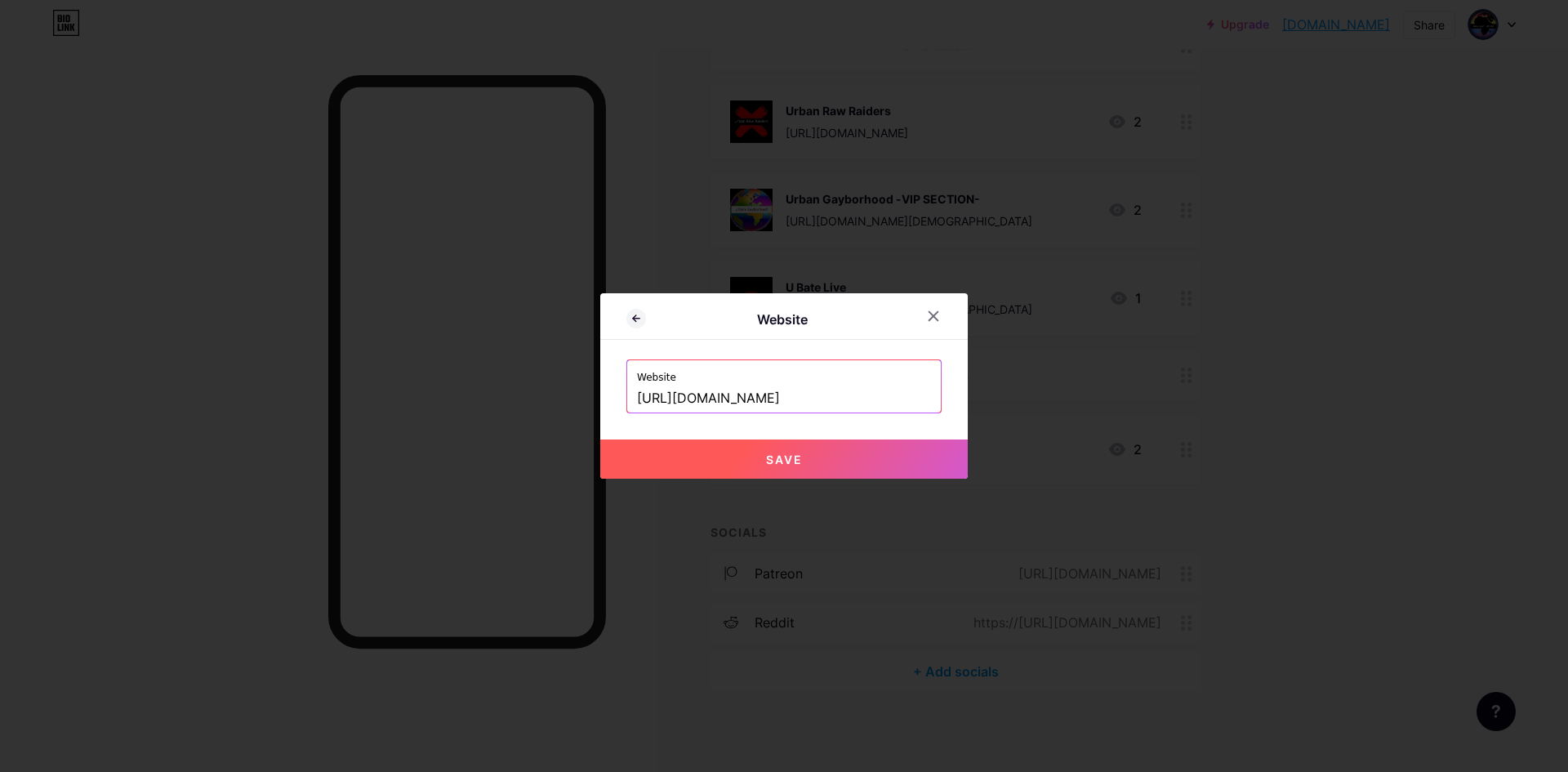
type input "[URL][DOMAIN_NAME]"
click at [811, 471] on button "Save" at bounding box center [784, 459] width 368 height 39
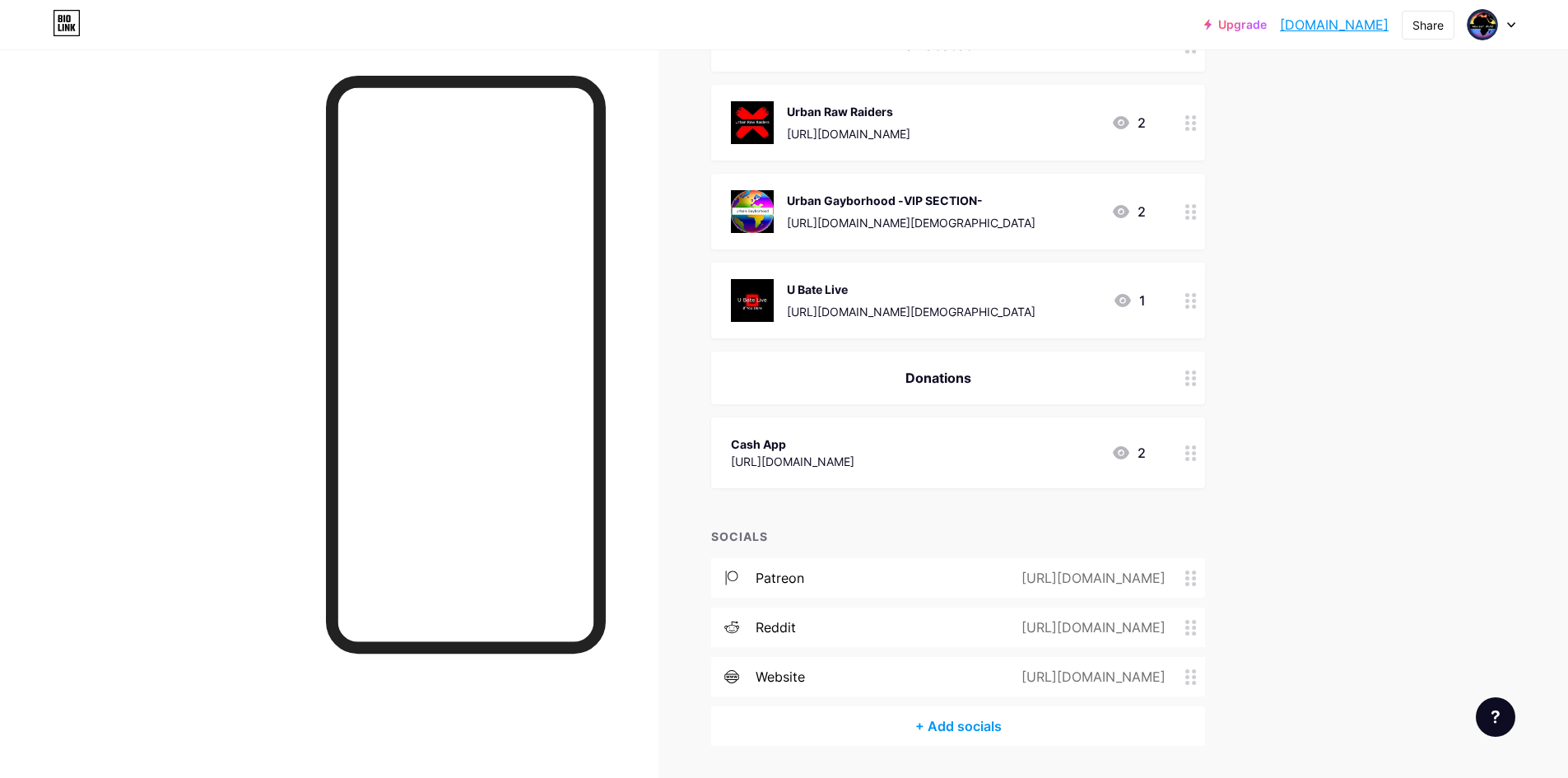
click at [975, 726] on div "+ Add socials" at bounding box center [957, 725] width 494 height 39
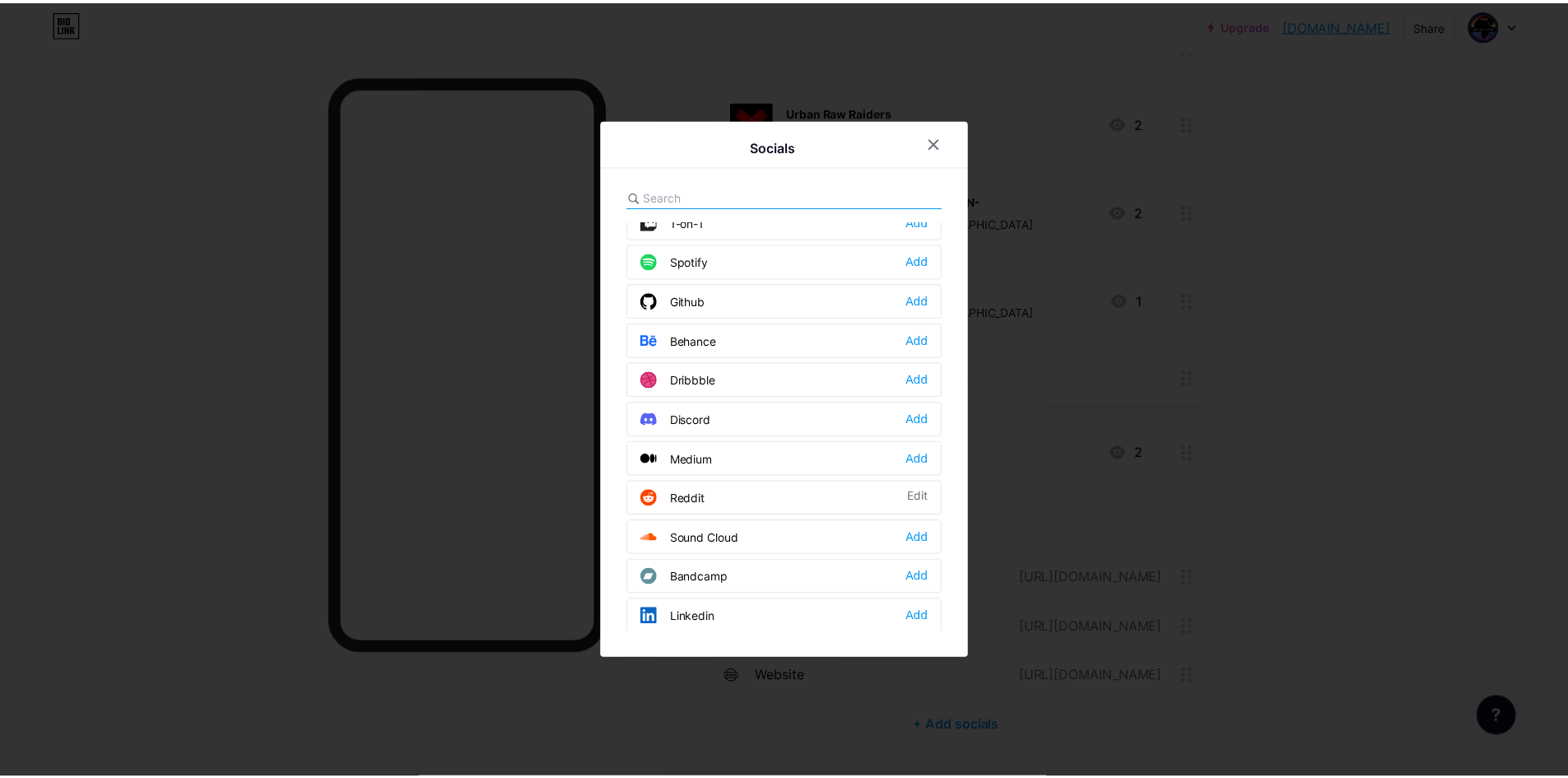
scroll to position [0, 0]
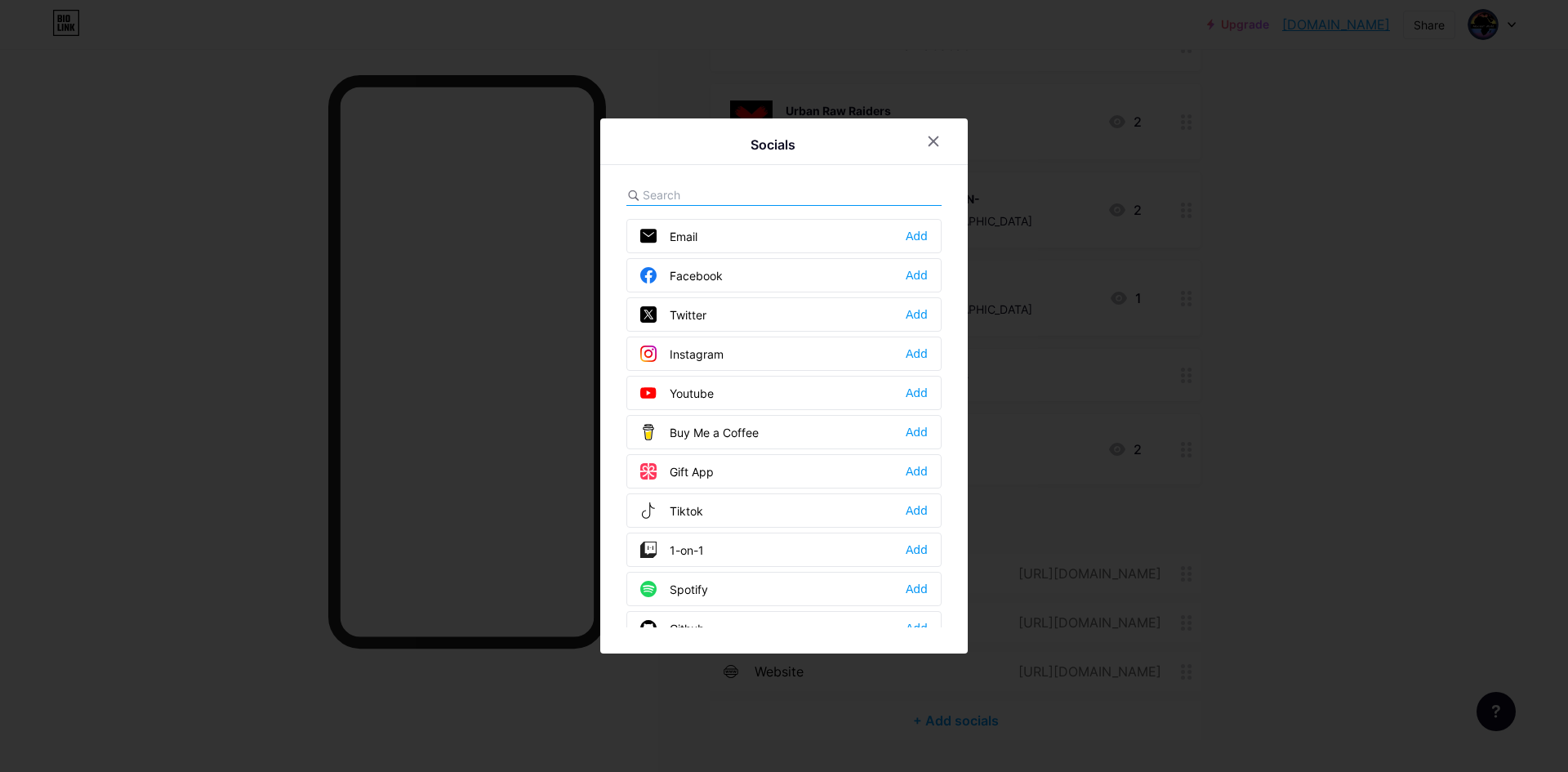
click at [1425, 221] on div at bounding box center [784, 386] width 1568 height 772
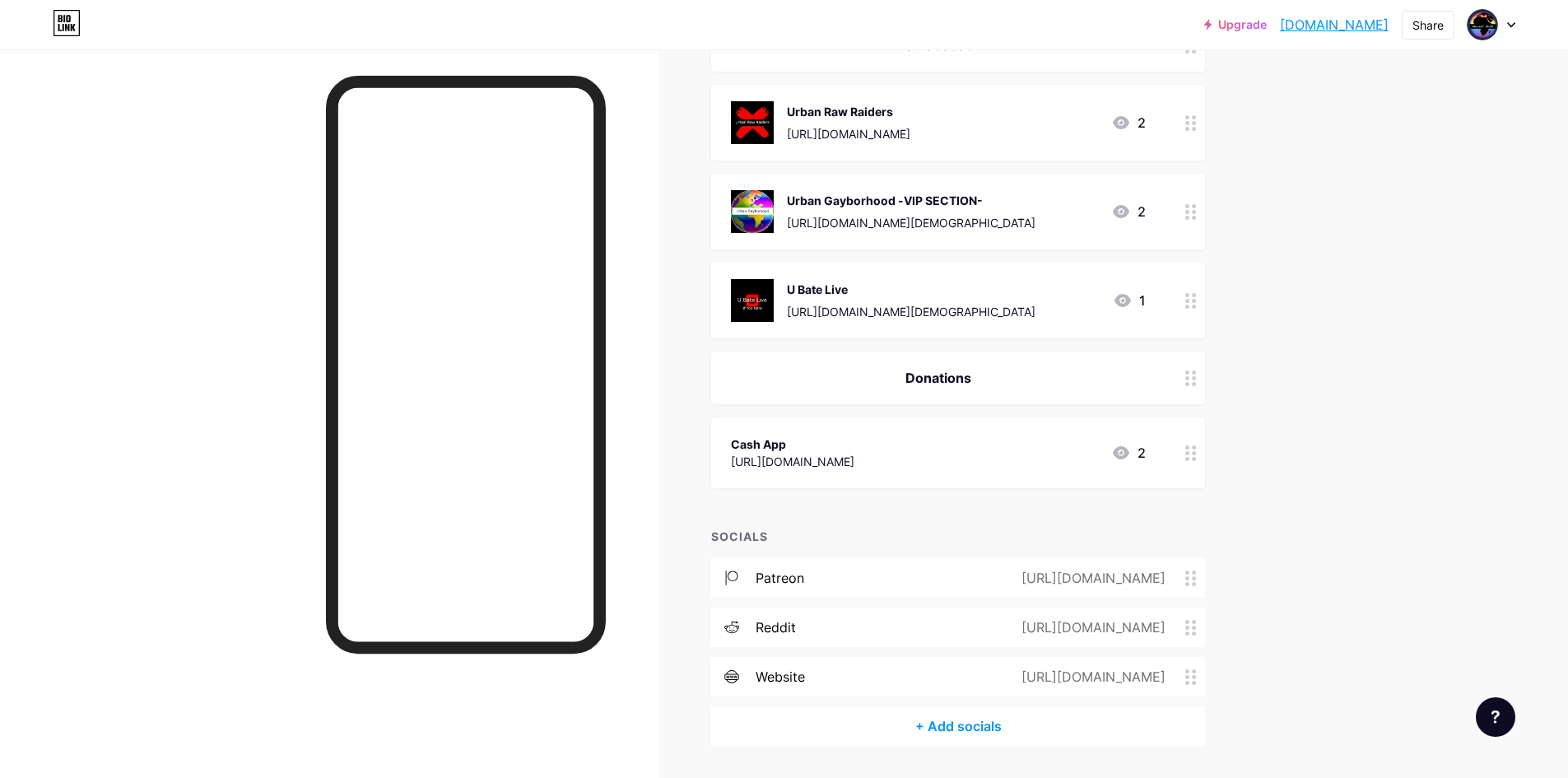
click at [1189, 632] on circle at bounding box center [1188, 634] width 4 height 4
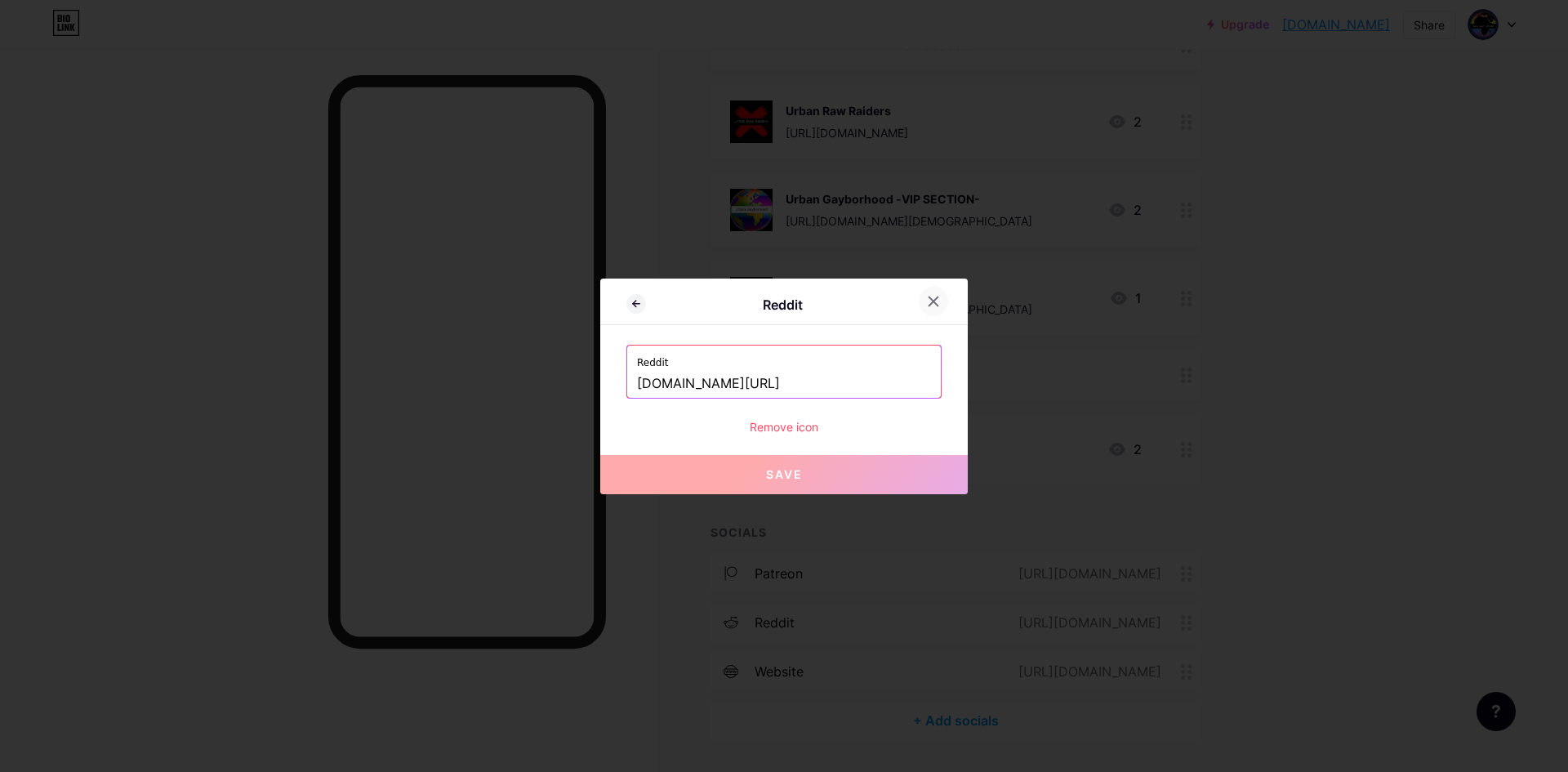
click at [919, 307] on div at bounding box center [934, 301] width 30 height 30
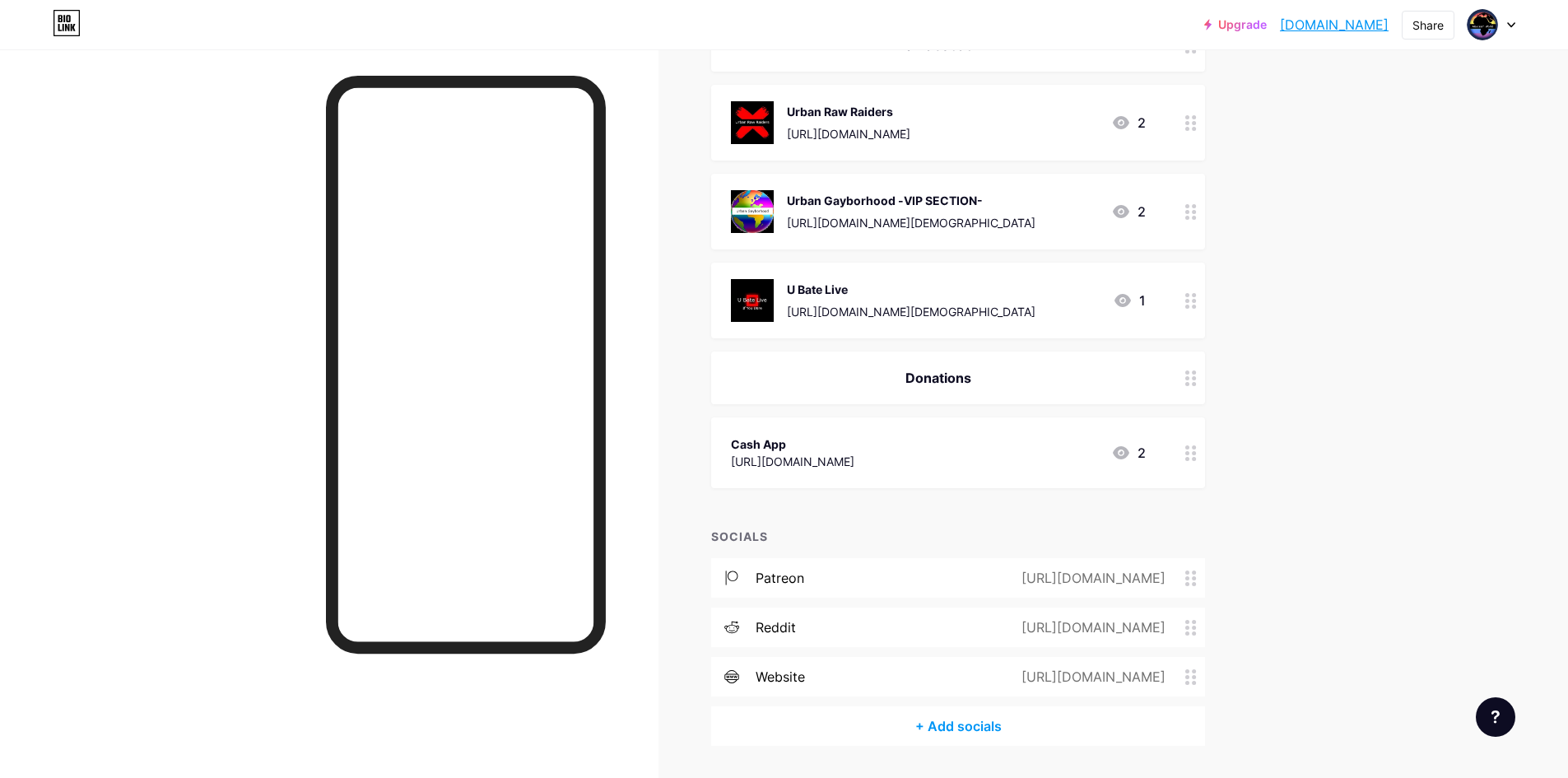
click at [1189, 626] on circle at bounding box center [1188, 628] width 4 height 4
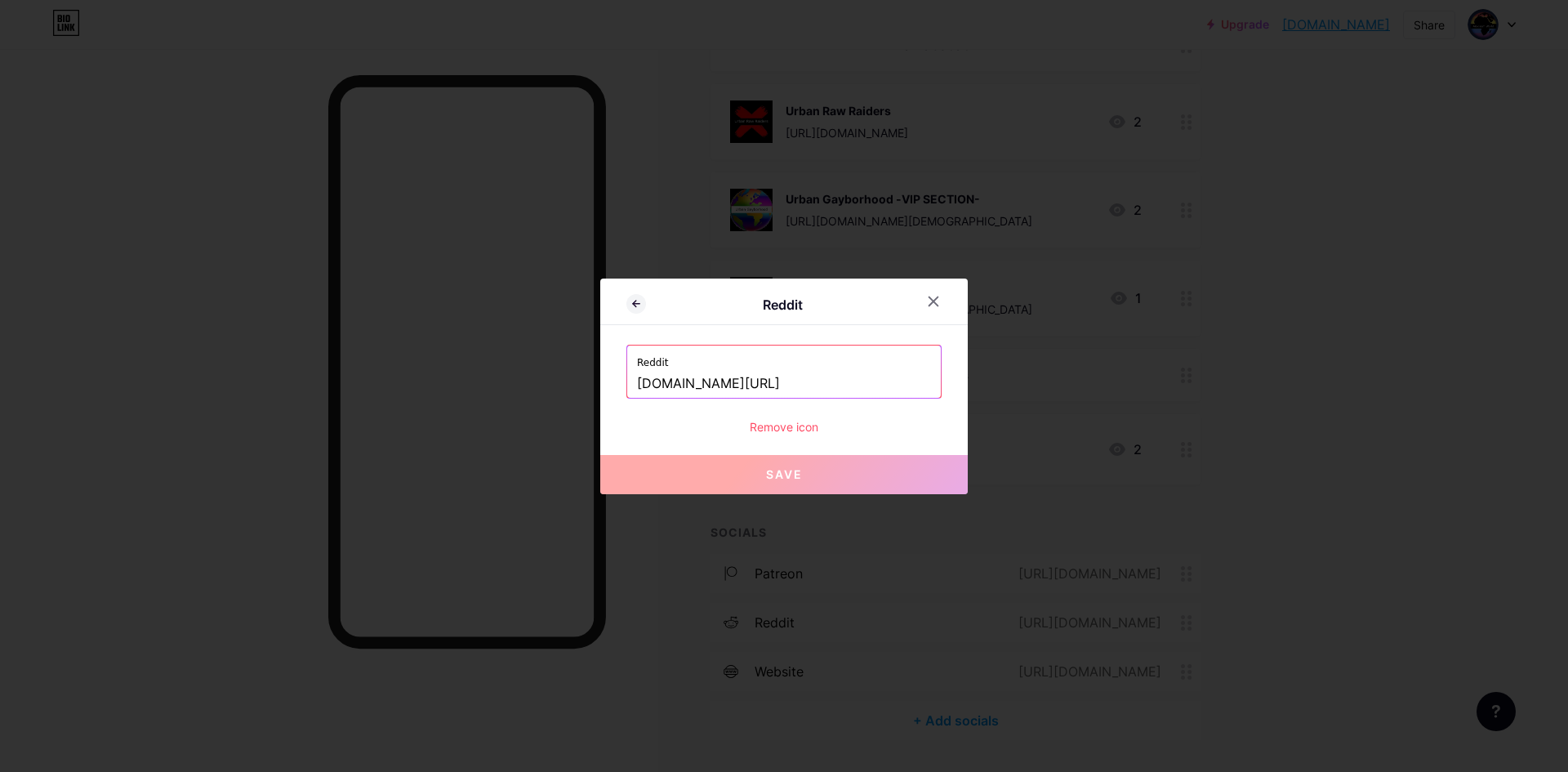
click at [767, 424] on div "Remove icon" at bounding box center [784, 427] width 315 height 17
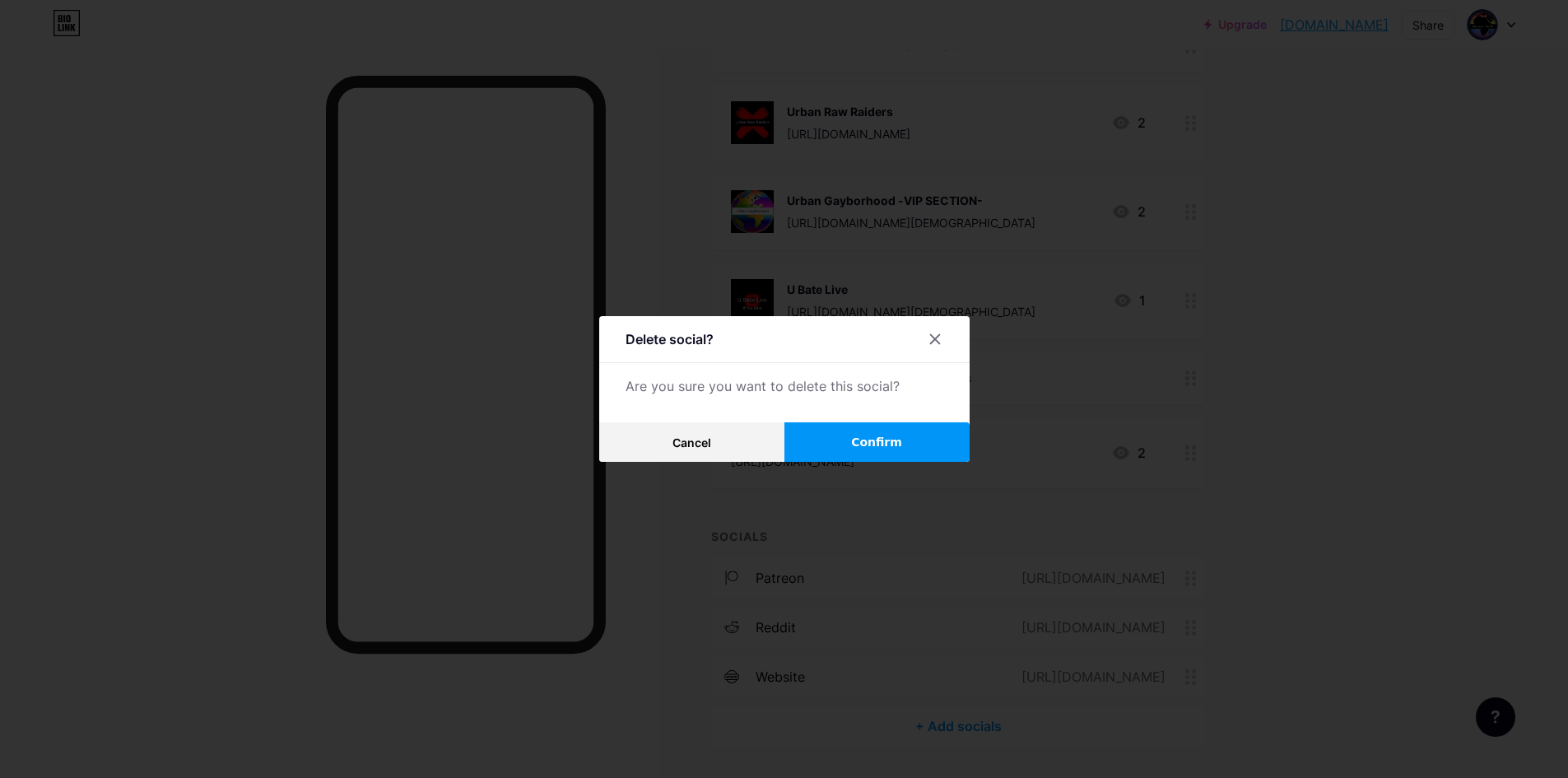
click at [867, 442] on span "Confirm" at bounding box center [876, 442] width 51 height 17
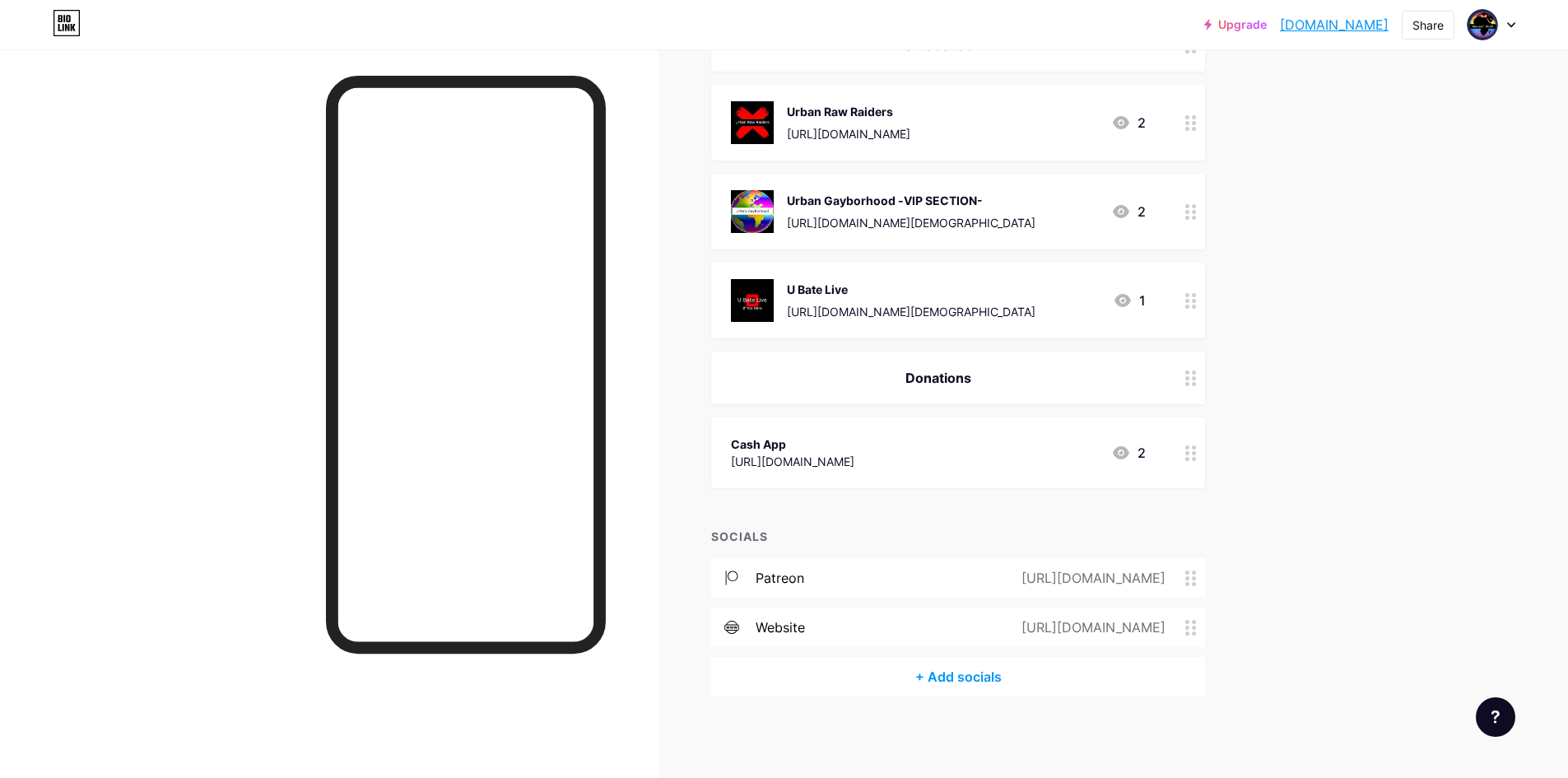
drag, startPoint x: 1181, startPoint y: 572, endPoint x: 954, endPoint y: 575, distance: 227.0
click at [995, 575] on div "[URL][DOMAIN_NAME]" at bounding box center [1089, 578] width 190 height 20
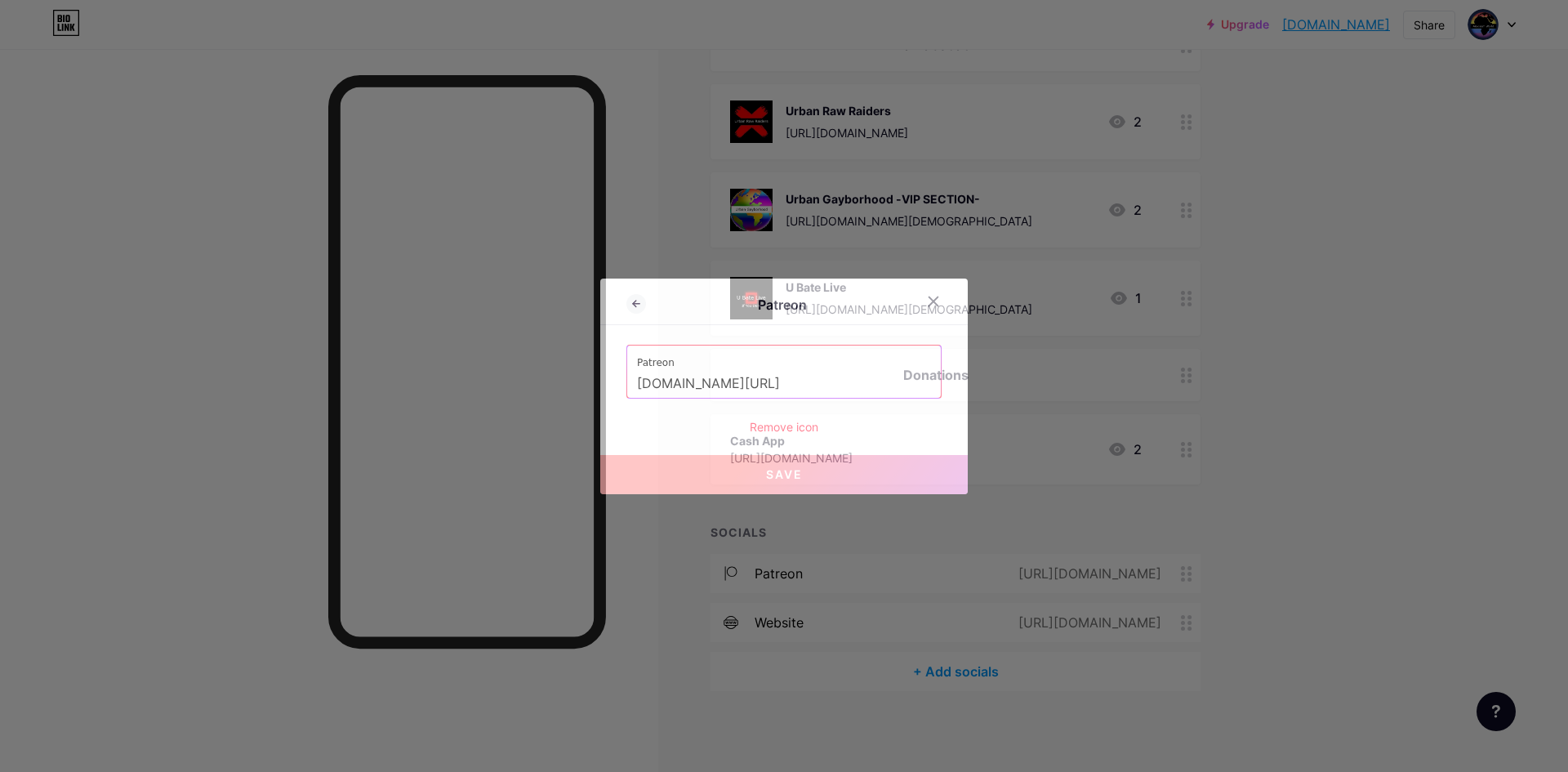
drag, startPoint x: 949, startPoint y: 569, endPoint x: 838, endPoint y: 385, distance: 214.9
click at [838, 385] on input "[DOMAIN_NAME][URL]" at bounding box center [784, 383] width 294 height 28
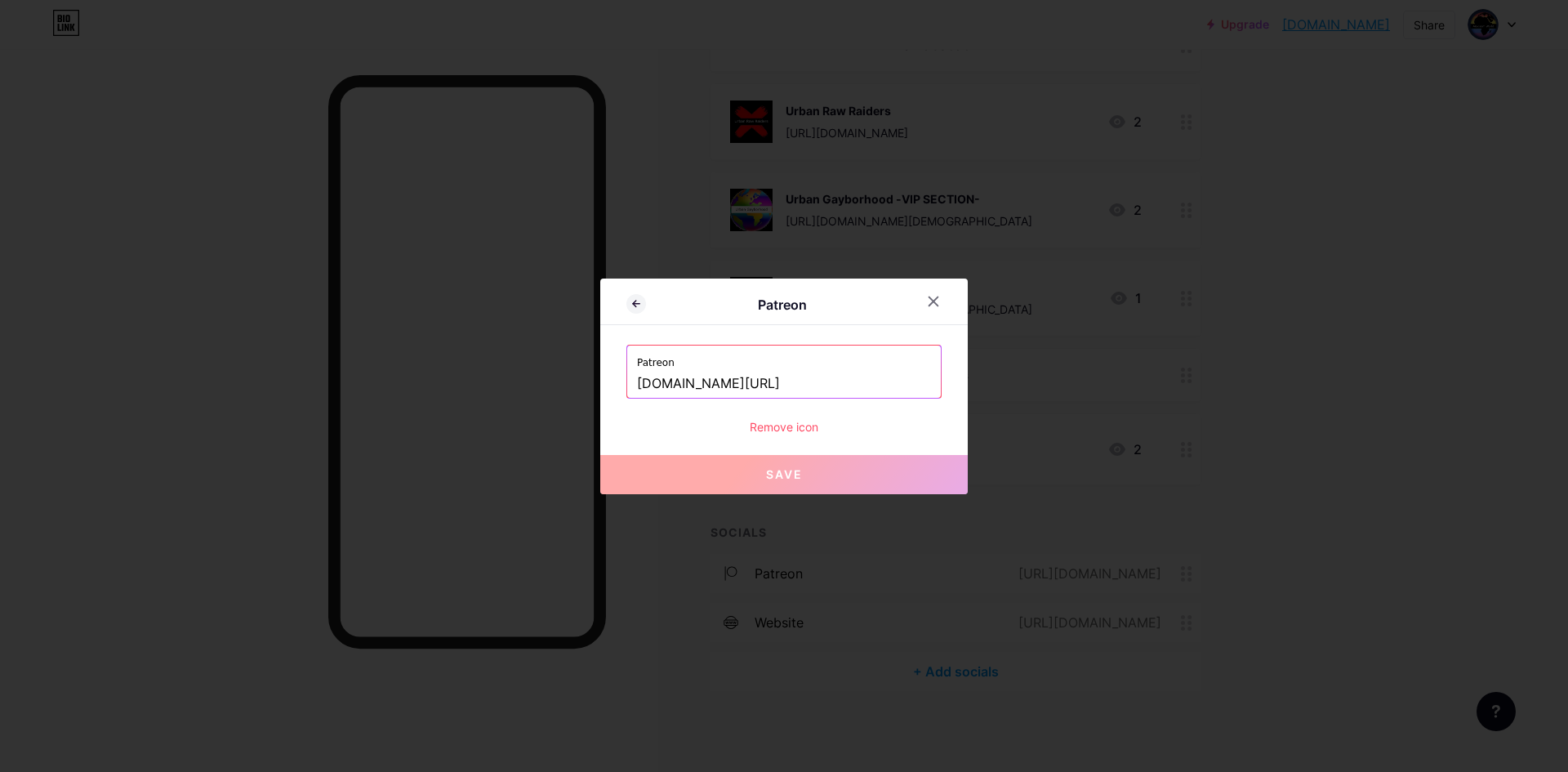
drag, startPoint x: 829, startPoint y: 381, endPoint x: 623, endPoint y: 390, distance: 206.2
click at [627, 390] on div "Patreon [DOMAIN_NAME][URL]" at bounding box center [784, 372] width 313 height 53
click at [931, 300] on icon at bounding box center [934, 302] width 13 height 13
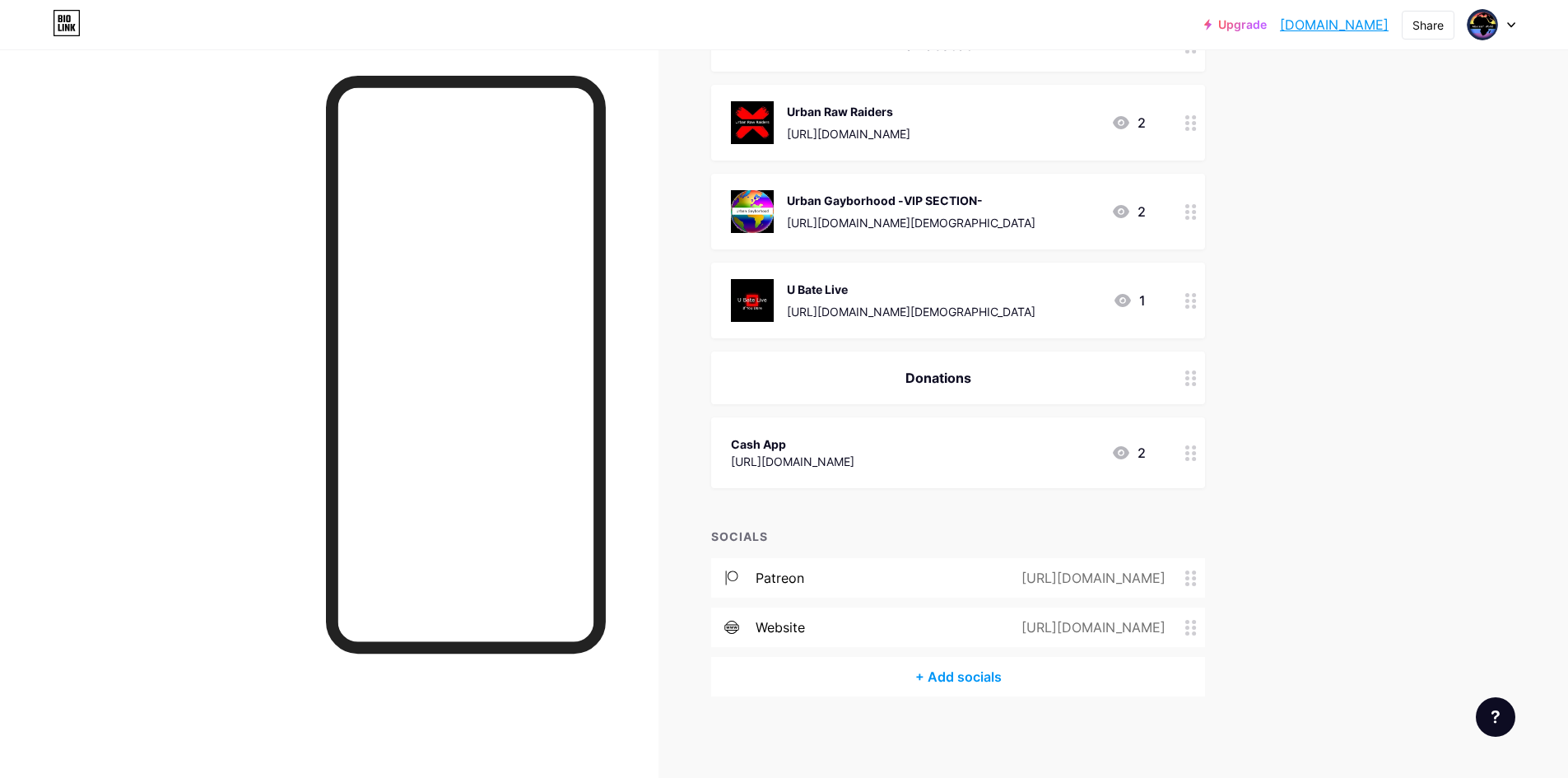
drag, startPoint x: 929, startPoint y: 462, endPoint x: 776, endPoint y: 458, distance: 153.1
click at [776, 458] on div "Cash App [URL][DOMAIN_NAME] 2" at bounding box center [938, 452] width 415 height 38
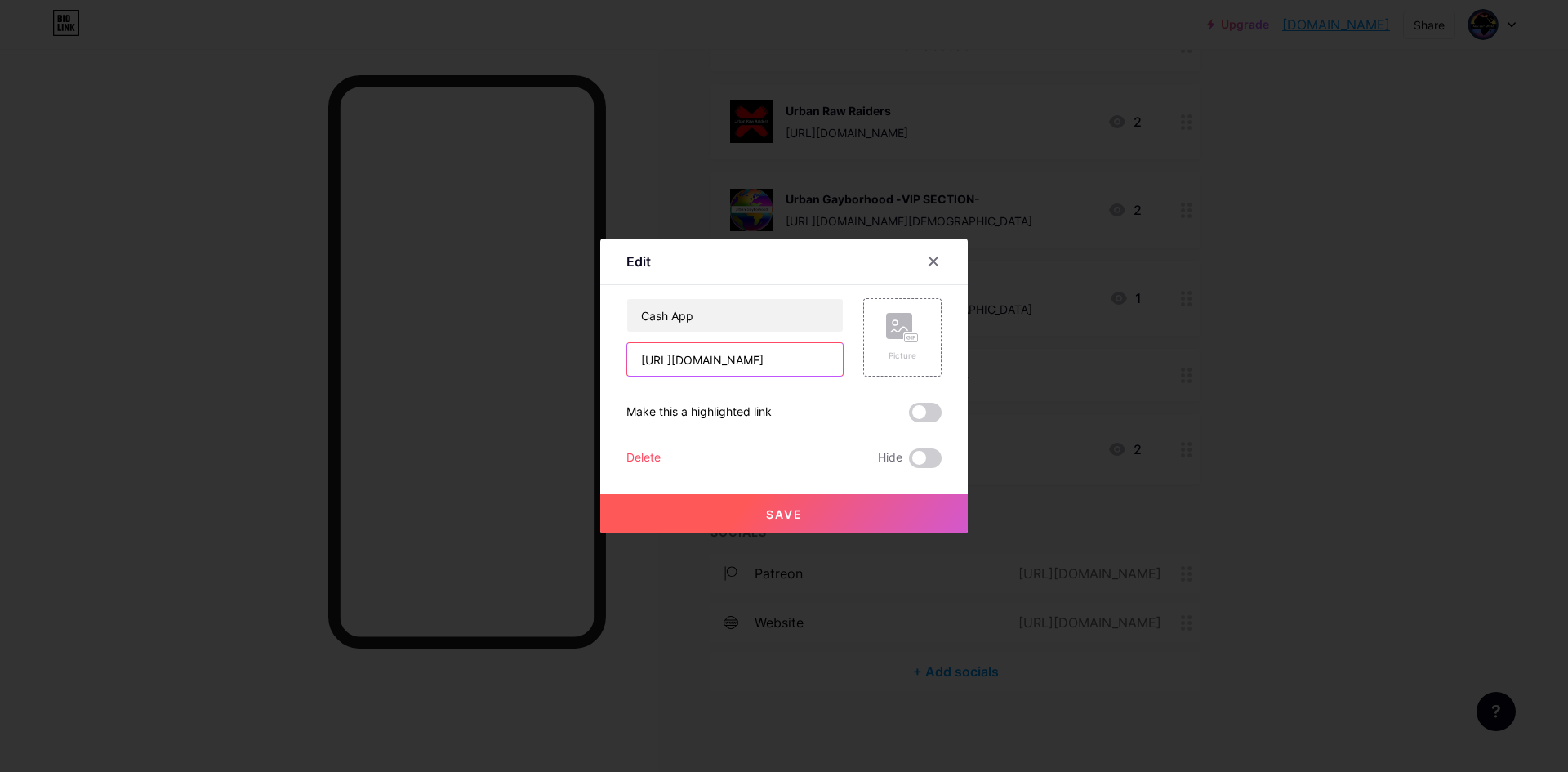
drag, startPoint x: 832, startPoint y: 357, endPoint x: 677, endPoint y: 360, distance: 155.0
click at [677, 360] on input "[URL][DOMAIN_NAME]" at bounding box center [735, 359] width 216 height 32
click at [933, 258] on icon at bounding box center [934, 262] width 13 height 13
